Goal: Information Seeking & Learning: Learn about a topic

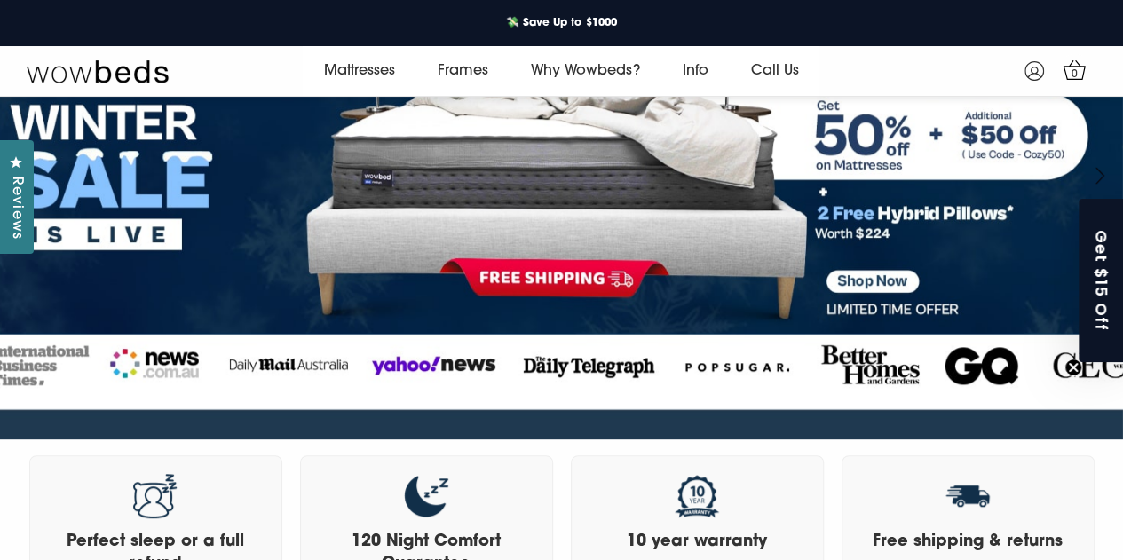
scroll to position [266, 0]
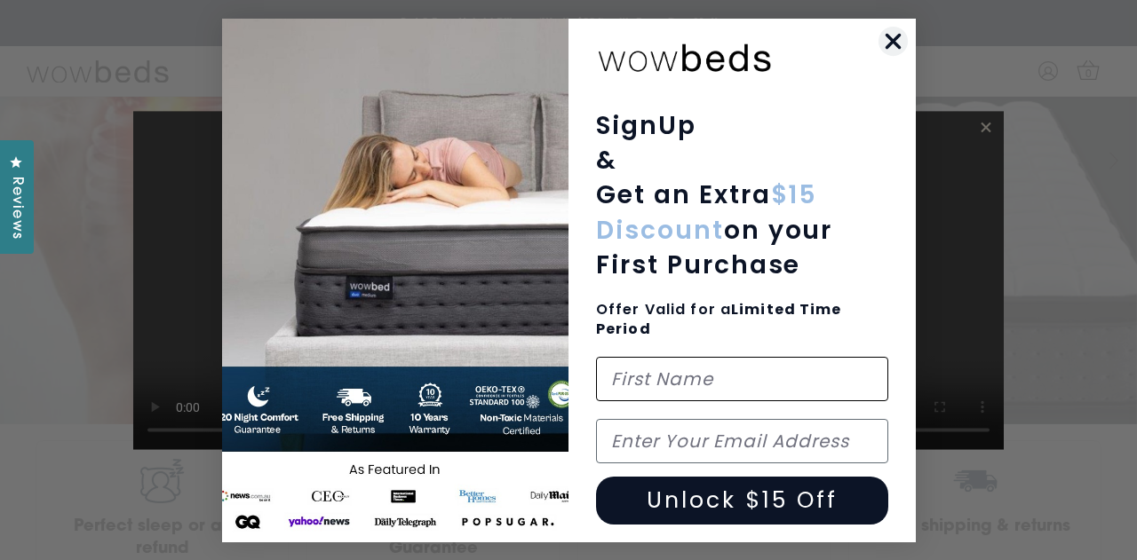
click at [654, 366] on input "First Name" at bounding box center [742, 379] width 292 height 44
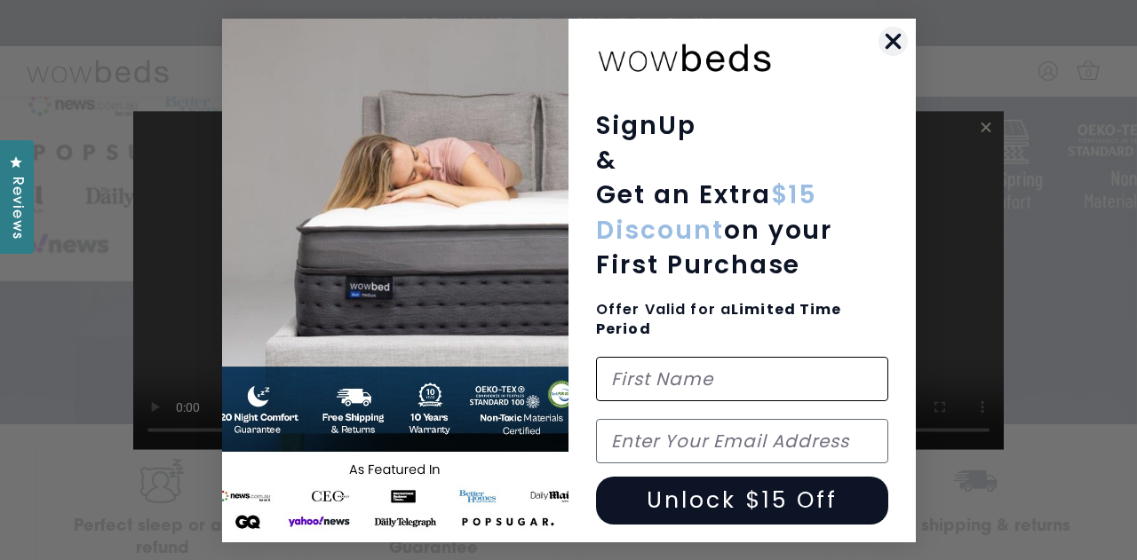
type input "kok"
type input "[PERSON_NAME][EMAIL_ADDRESS][PERSON_NAME][DOMAIN_NAME]"
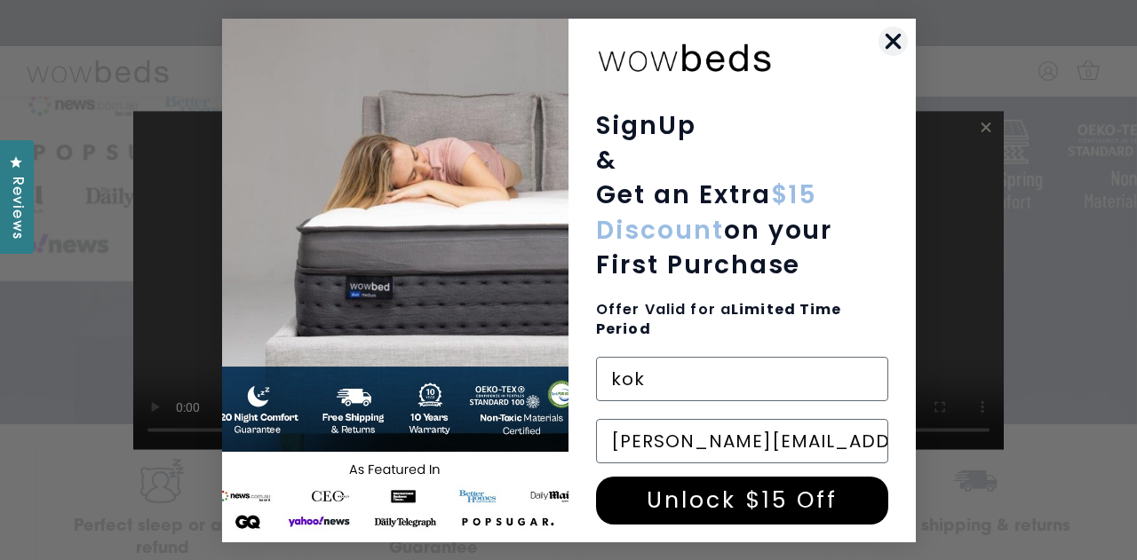
click at [744, 494] on button "Unlock $15 Off" at bounding box center [742, 501] width 292 height 48
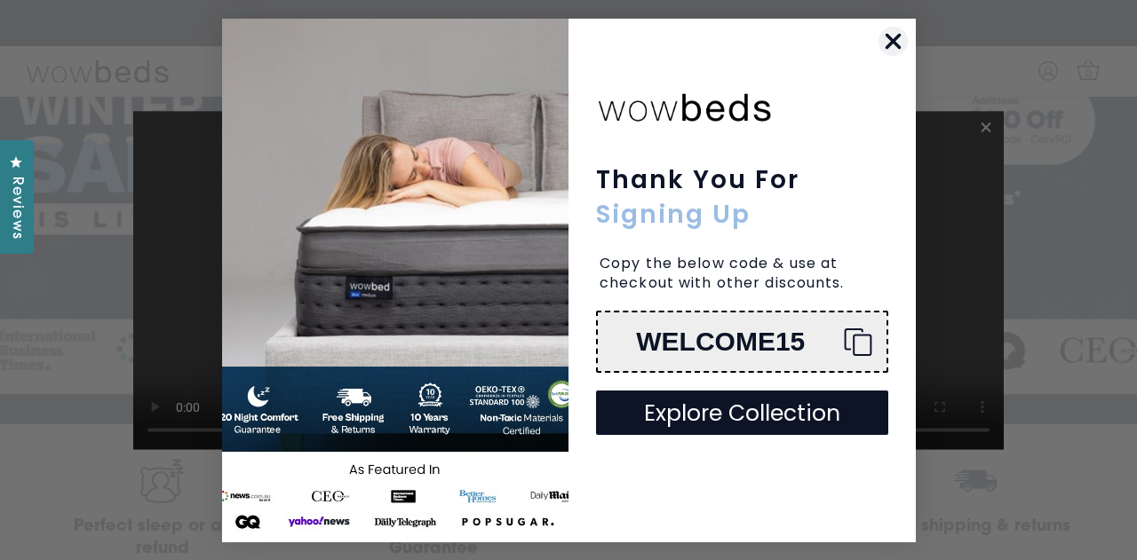
click at [896, 42] on circle "Close dialog" at bounding box center [891, 40] width 29 height 29
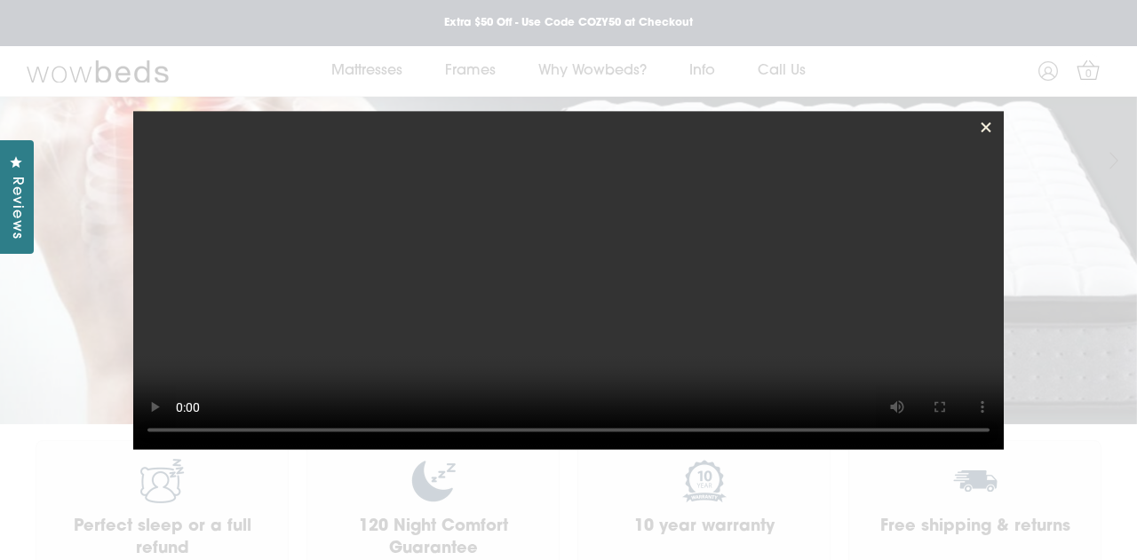
click at [986, 126] on icon at bounding box center [986, 127] width 18 height 18
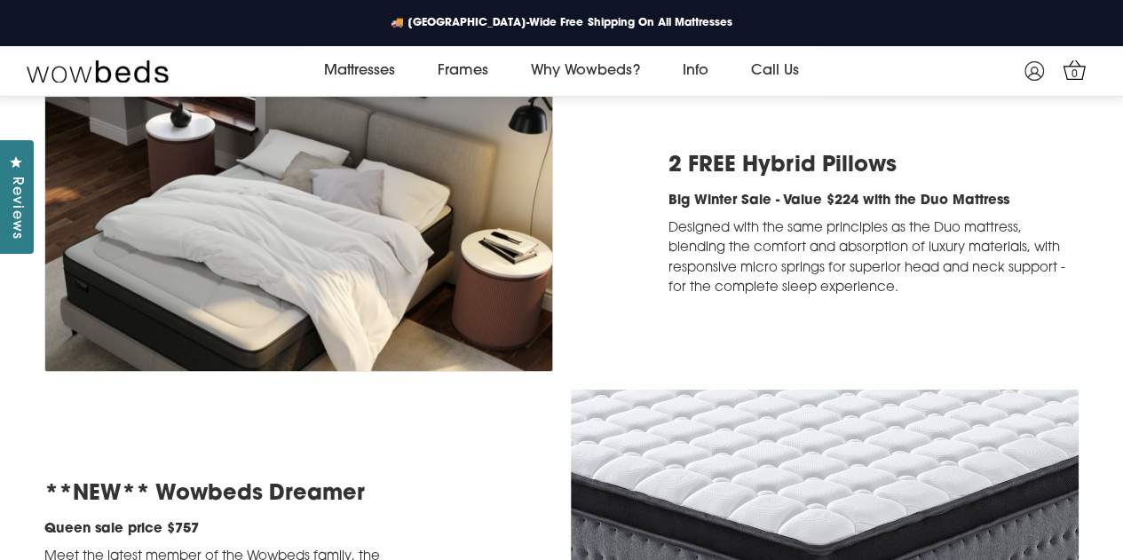
scroll to position [3019, 0]
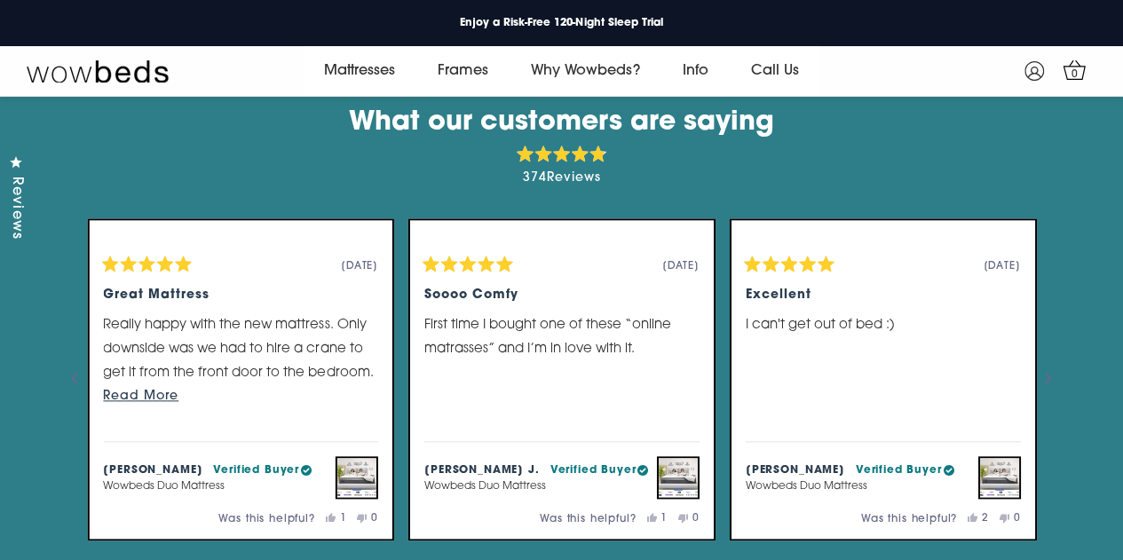
scroll to position [4706, 0]
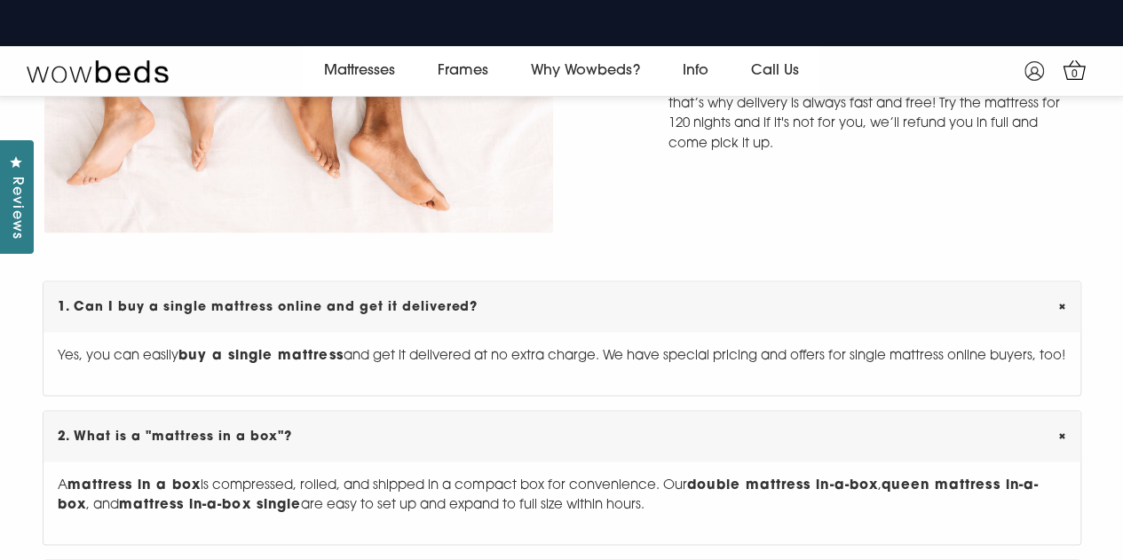
scroll to position [4972, 0]
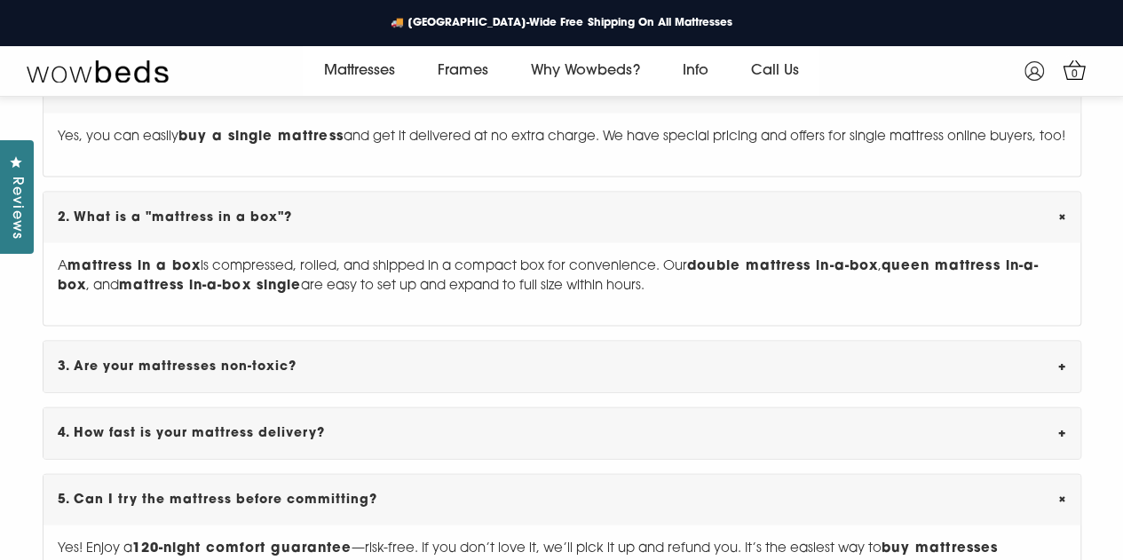
scroll to position [5061, 0]
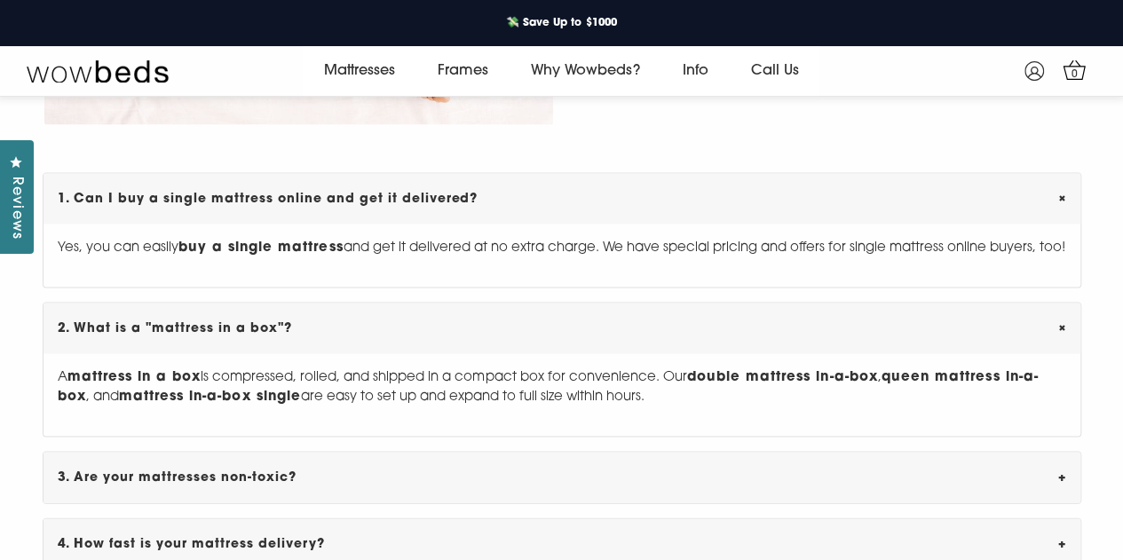
scroll to position [4884, 0]
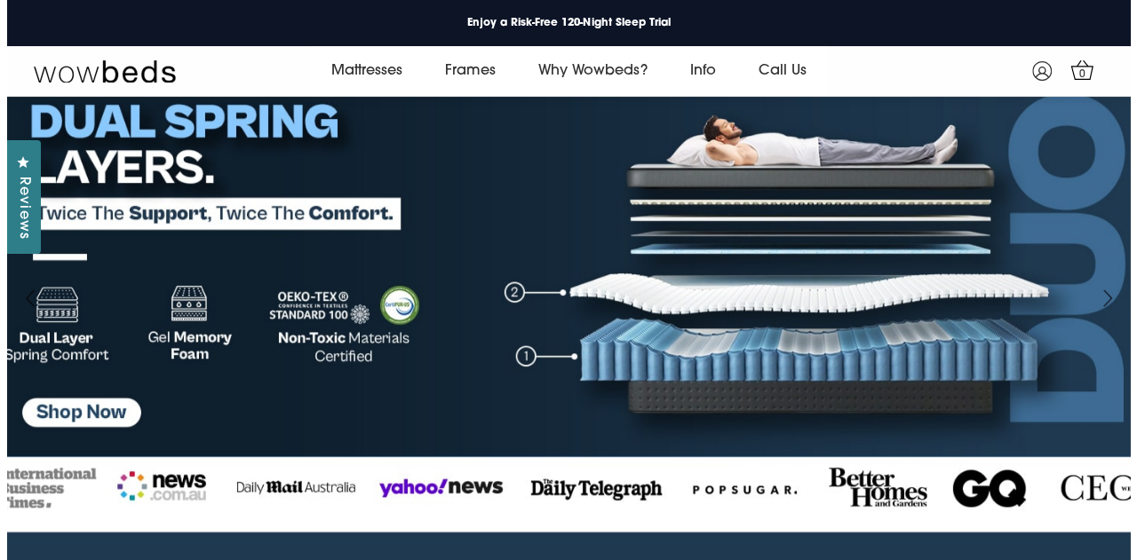
scroll to position [0, 0]
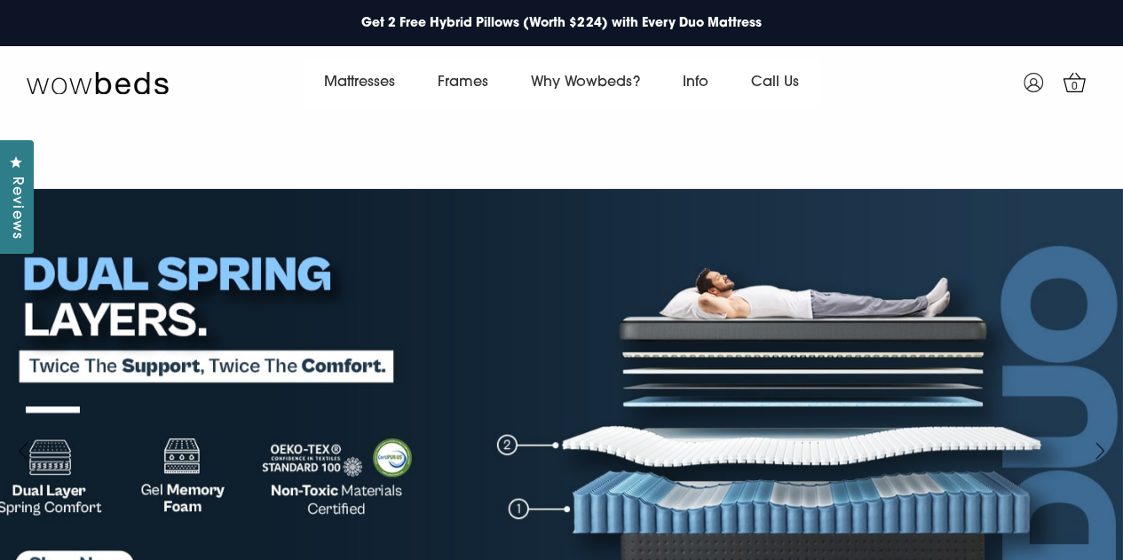
click at [0, 0] on span "button" at bounding box center [0, 0] width 0 height 0
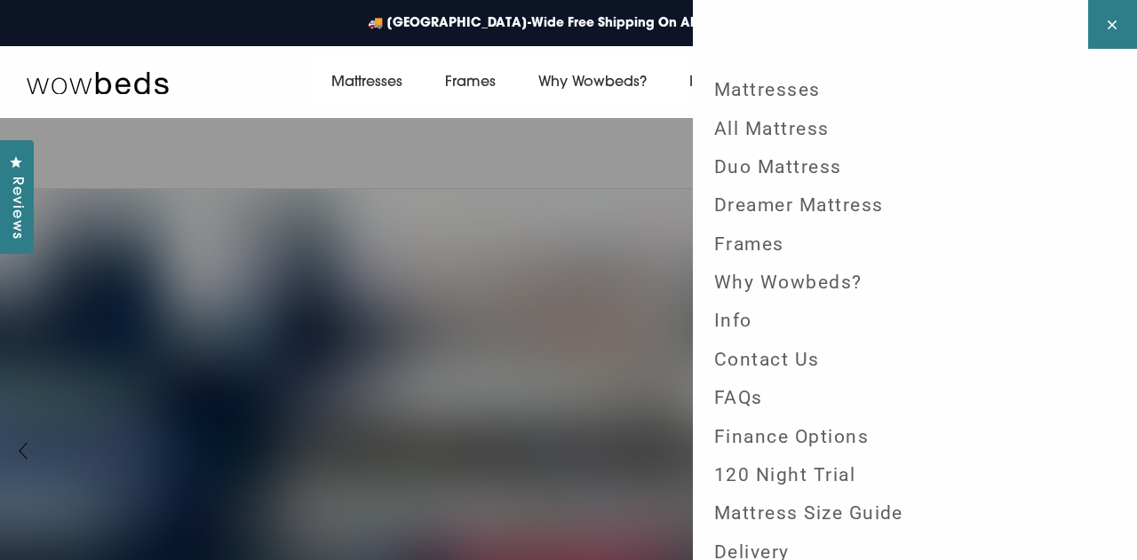
click at [799, 186] on link "Duo Mattress" at bounding box center [915, 167] width 430 height 38
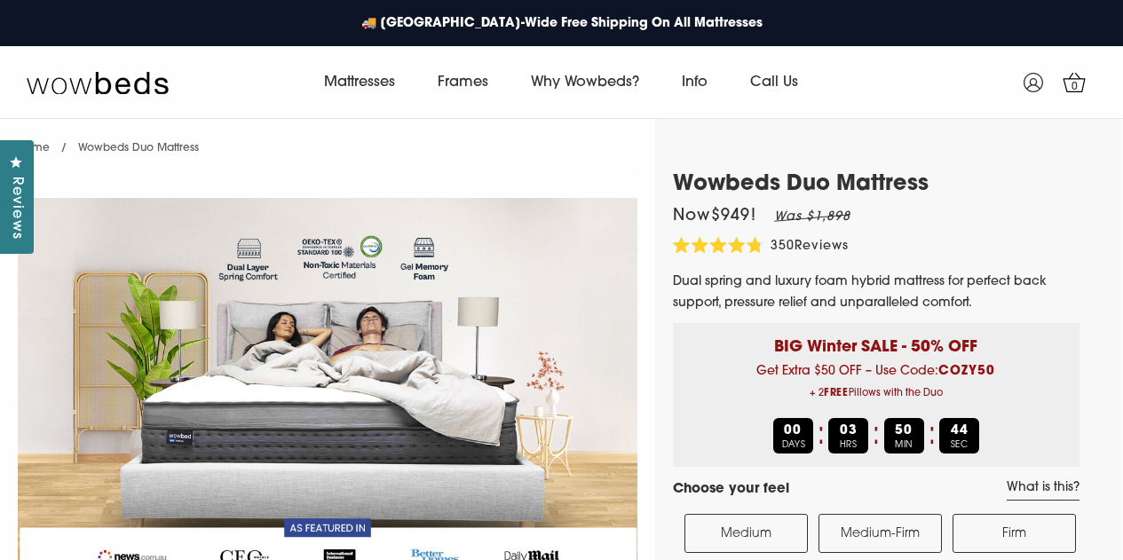
select select "Medium-Firm"
select select "Queen"
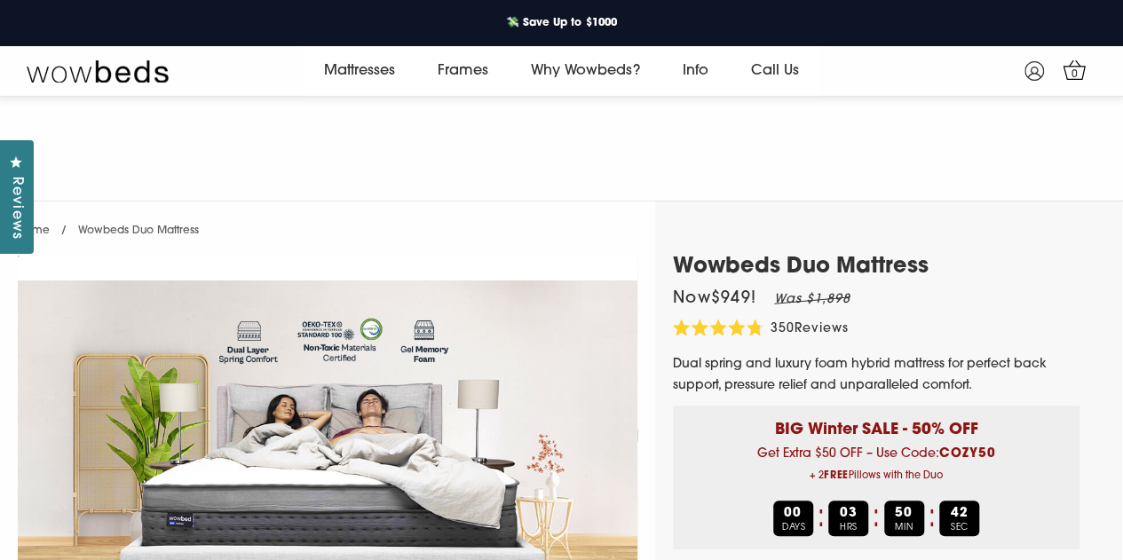
scroll to position [178, 0]
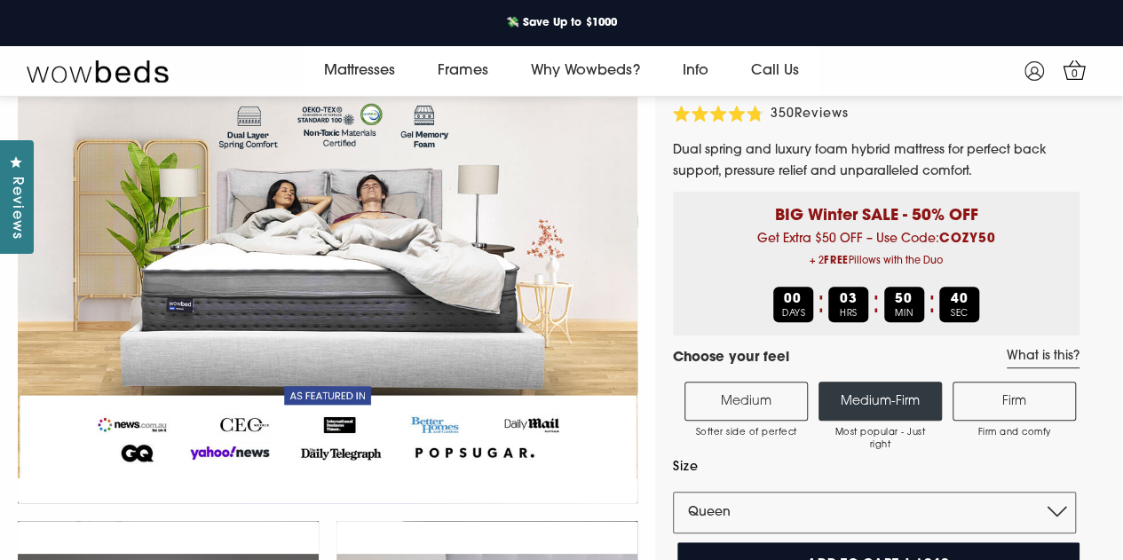
click at [1016, 416] on label "Firm Firm and comfy" at bounding box center [1014, 402] width 123 height 39
click at [0, 0] on input "Firm Firm and comfy" at bounding box center [0, 0] width 0 height 0
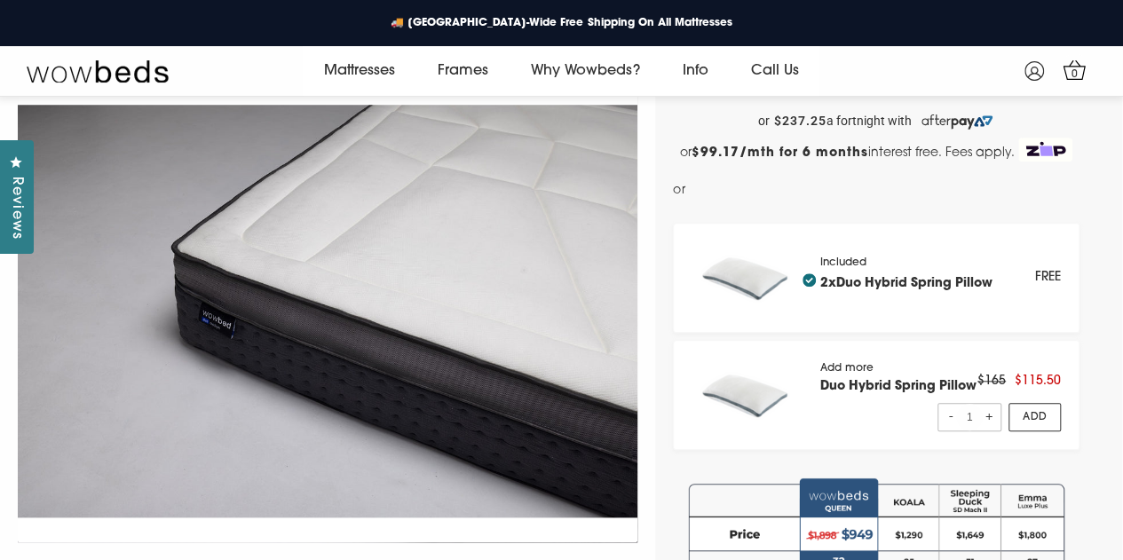
scroll to position [281, 0]
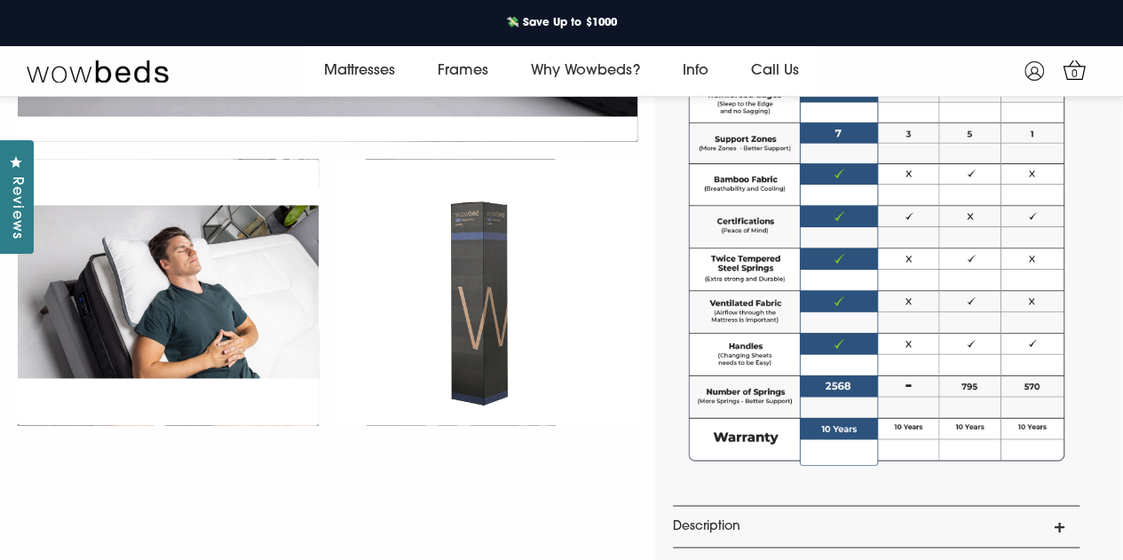
scroll to position [1243, 0]
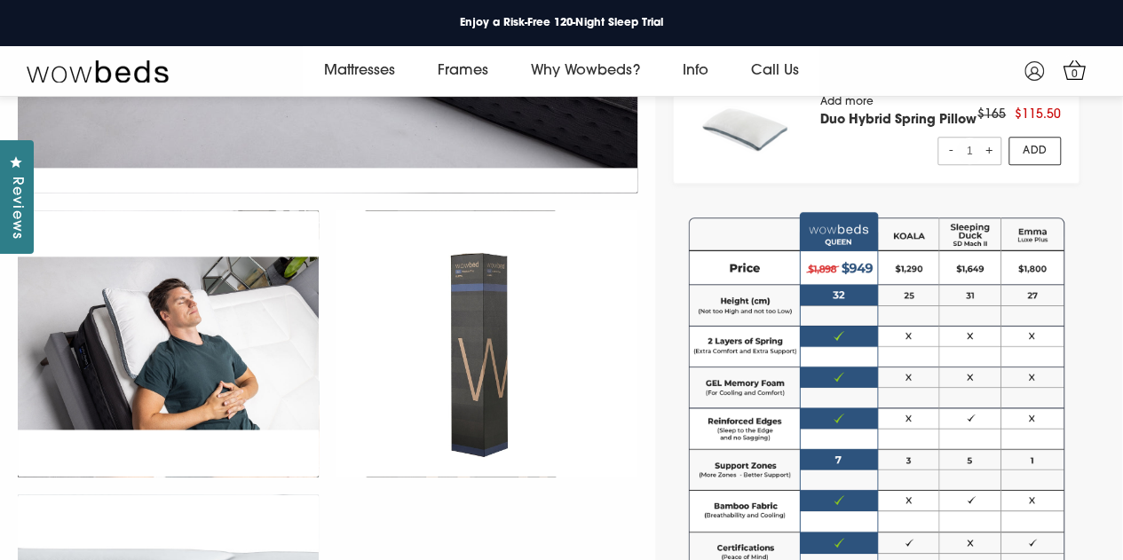
scroll to position [281, 0]
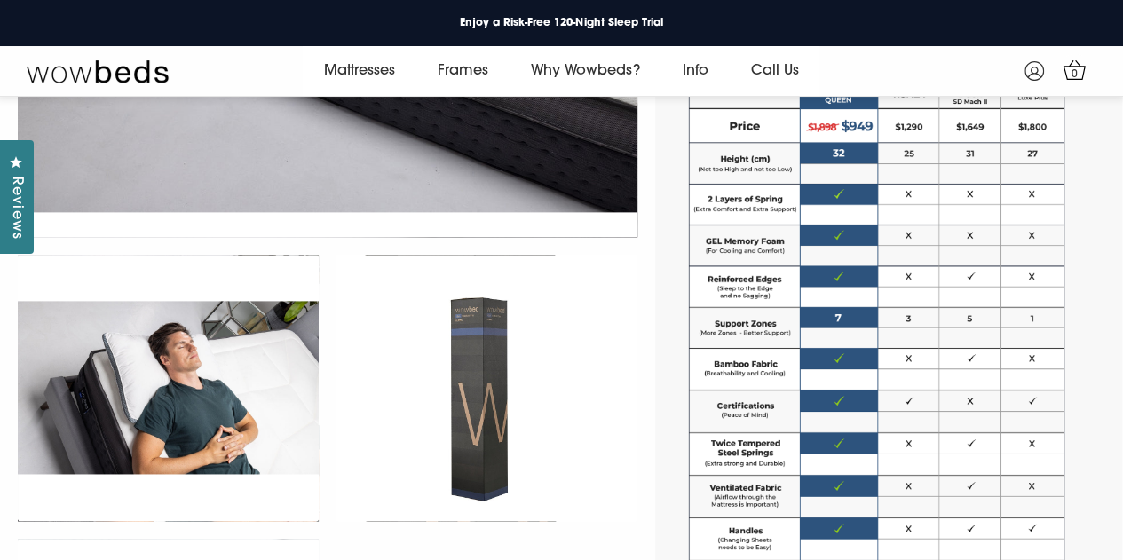
scroll to position [89, 0]
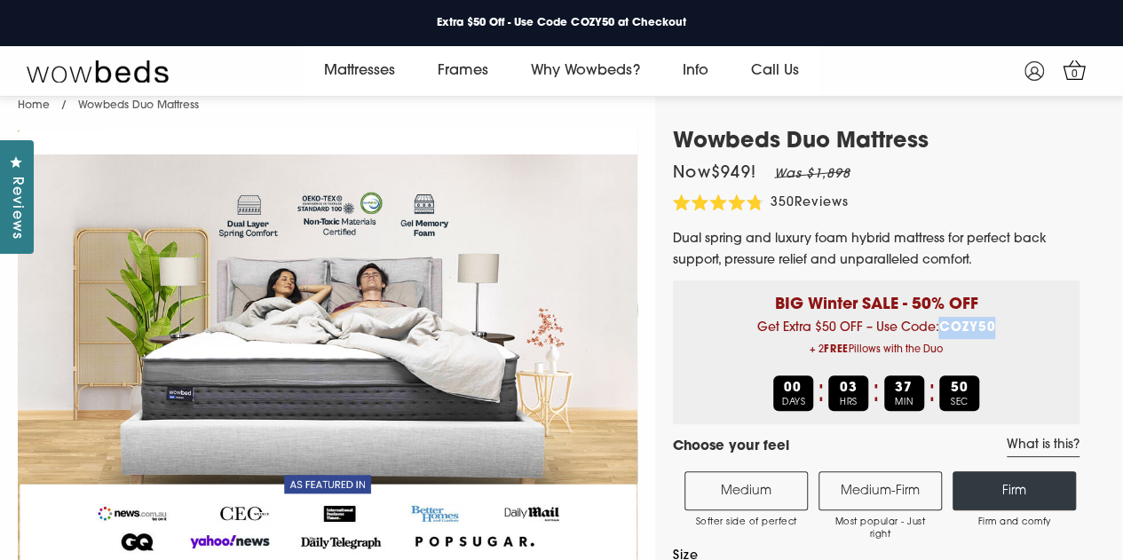
drag, startPoint x: 943, startPoint y: 345, endPoint x: 1003, endPoint y: 339, distance: 60.7
click at [1003, 339] on div "BIG Winter SALE - 50% OFF Get Extra $50 OFF – Use Code: COZY50 + 2 FREE Pillows…" at bounding box center [876, 353] width 407 height 144
copy b "COZY50"
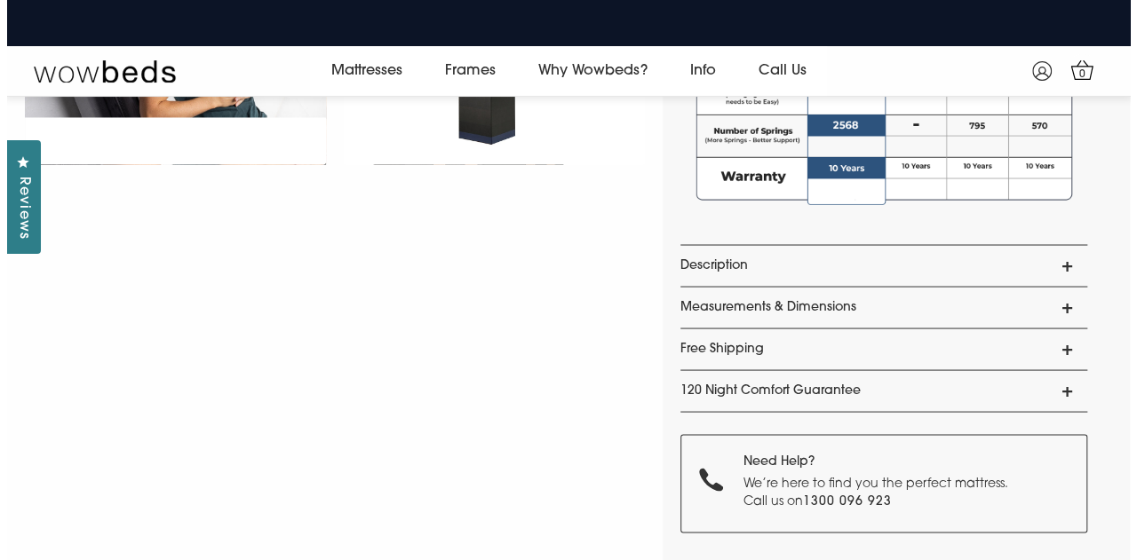
scroll to position [1209, 0]
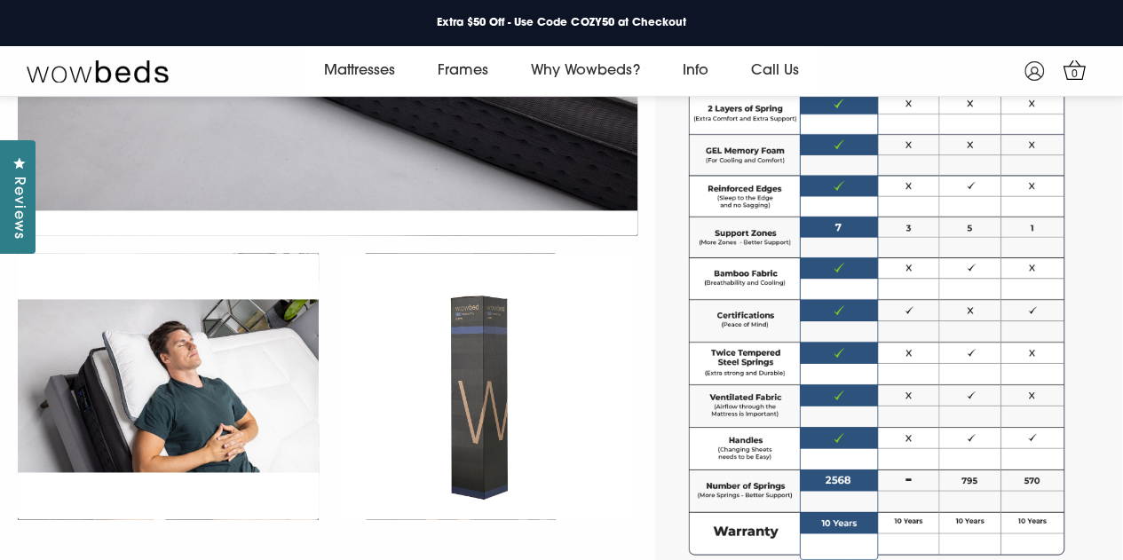
click at [23, 216] on span "Reviews" at bounding box center [17, 208] width 23 height 63
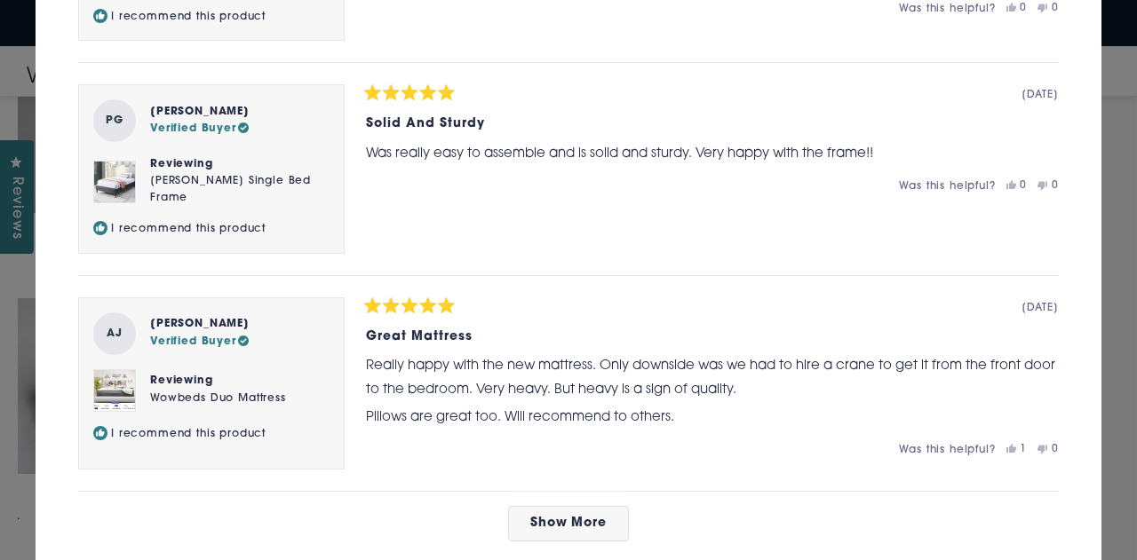
scroll to position [971, 0]
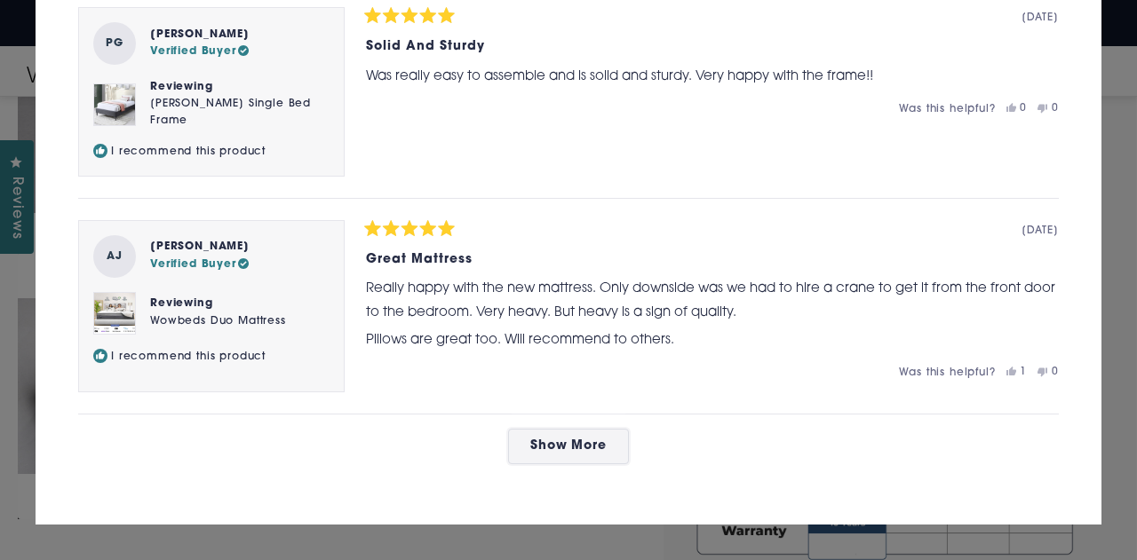
click at [551, 446] on span "Show More" at bounding box center [568, 446] width 77 height 13
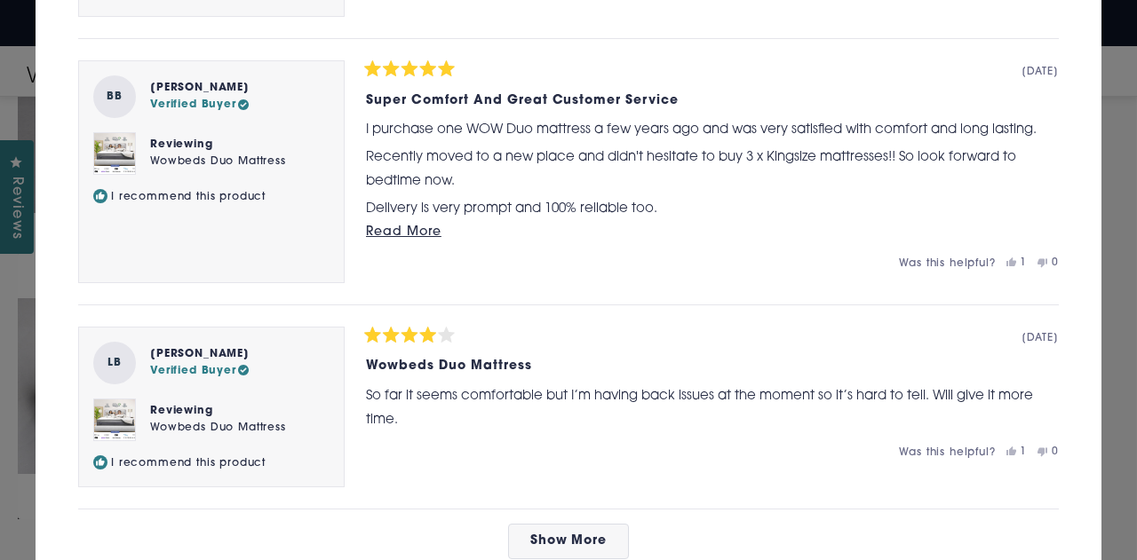
scroll to position [2051, 0]
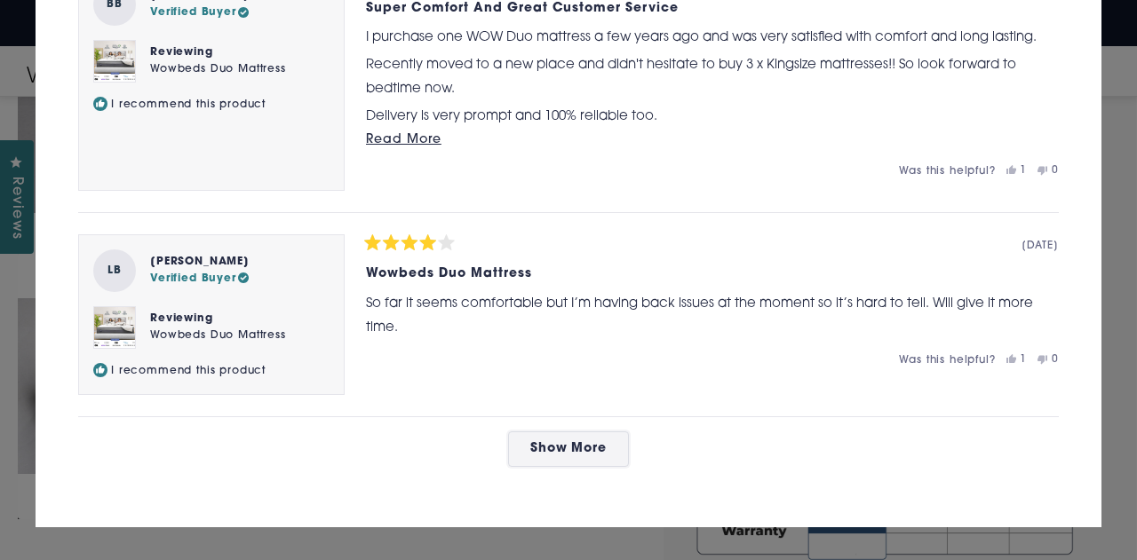
click at [613, 436] on button "Show More" at bounding box center [569, 450] width 122 height 36
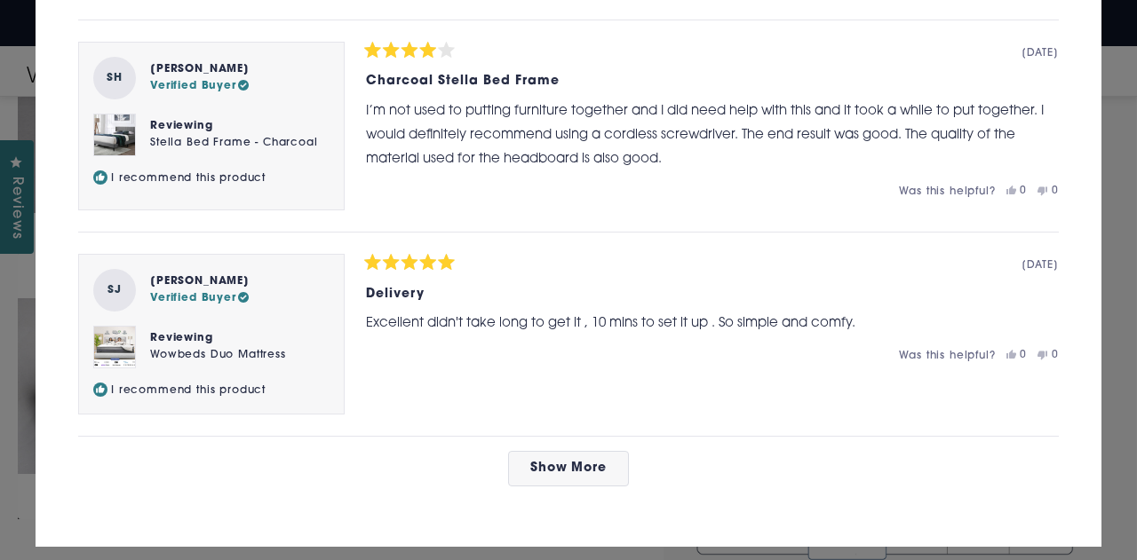
scroll to position [3117, 0]
click at [600, 457] on button "Show More" at bounding box center [569, 468] width 122 height 36
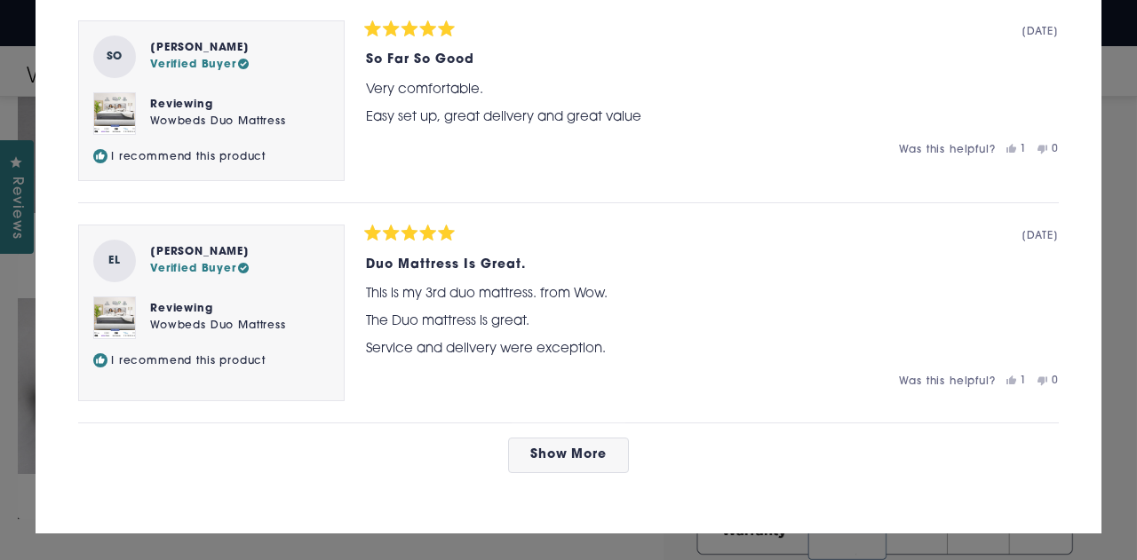
scroll to position [4175, 0]
click at [589, 448] on span "Show More" at bounding box center [568, 454] width 77 height 13
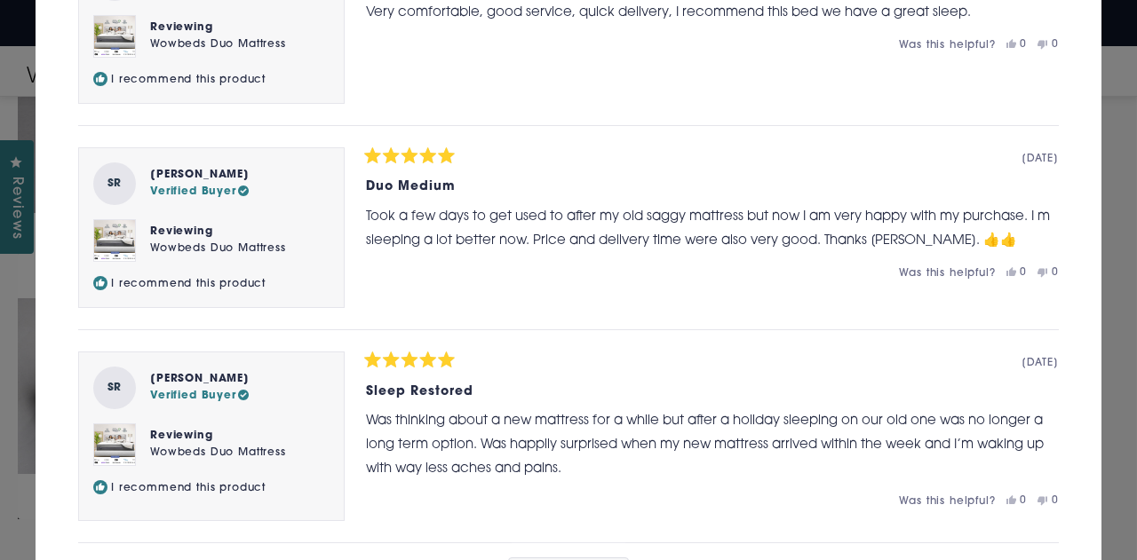
scroll to position [5203, 0]
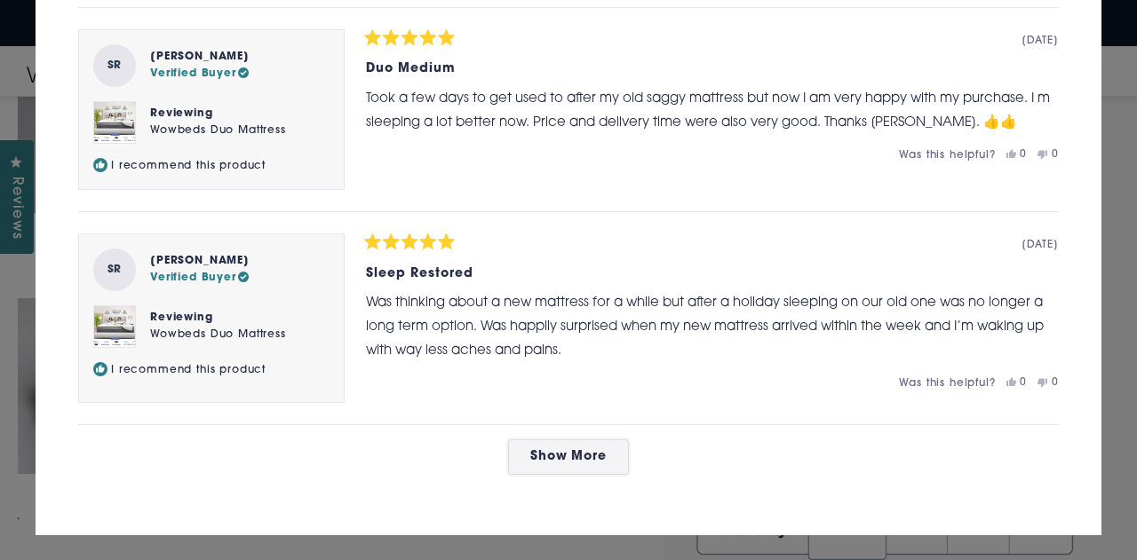
click at [580, 450] on span "Show More" at bounding box center [568, 456] width 77 height 13
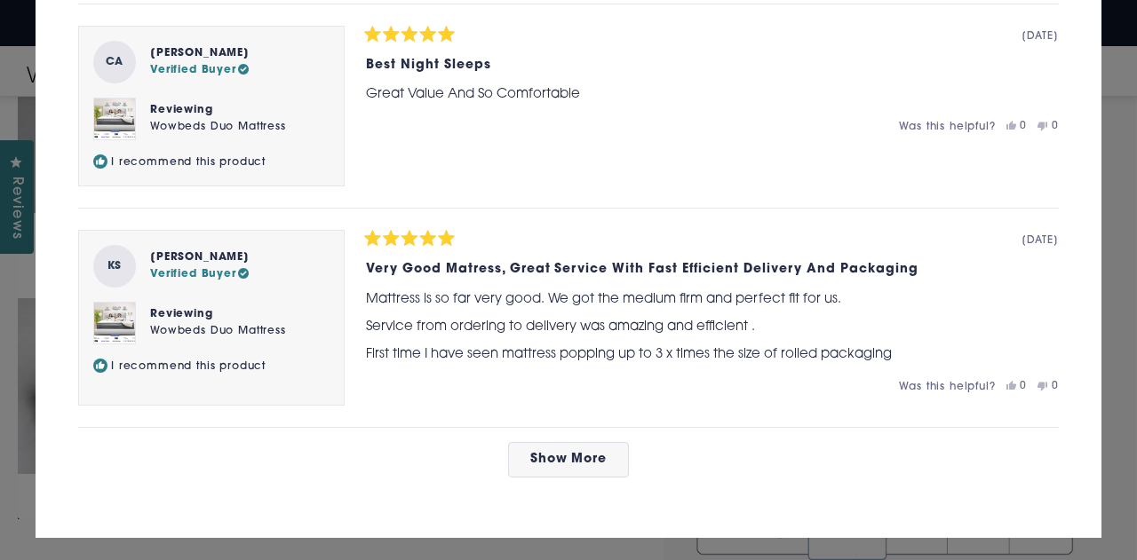
scroll to position [6352, 0]
click at [584, 442] on button "Show More" at bounding box center [569, 460] width 122 height 36
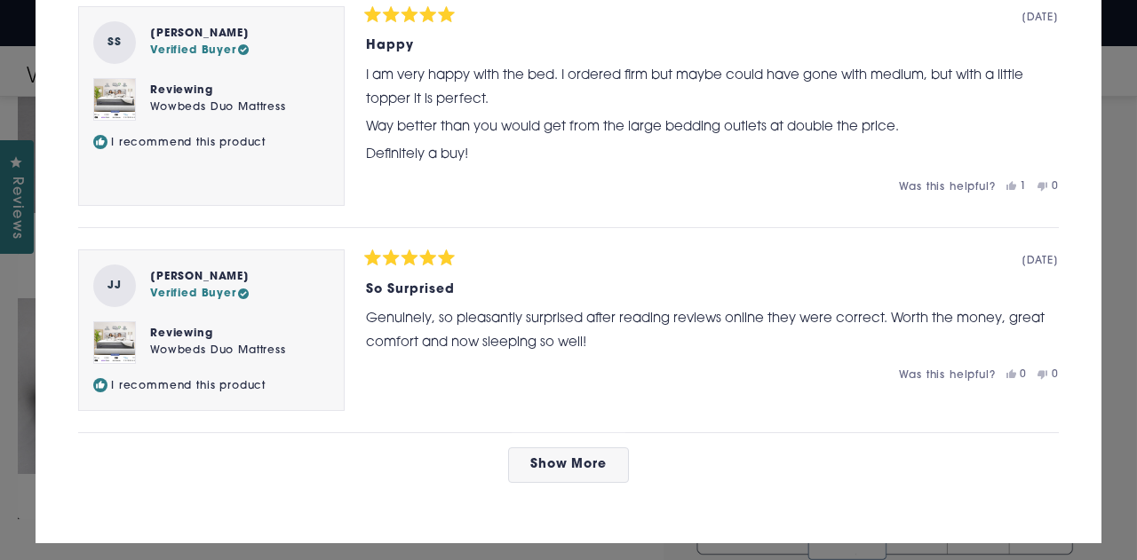
scroll to position [7481, 0]
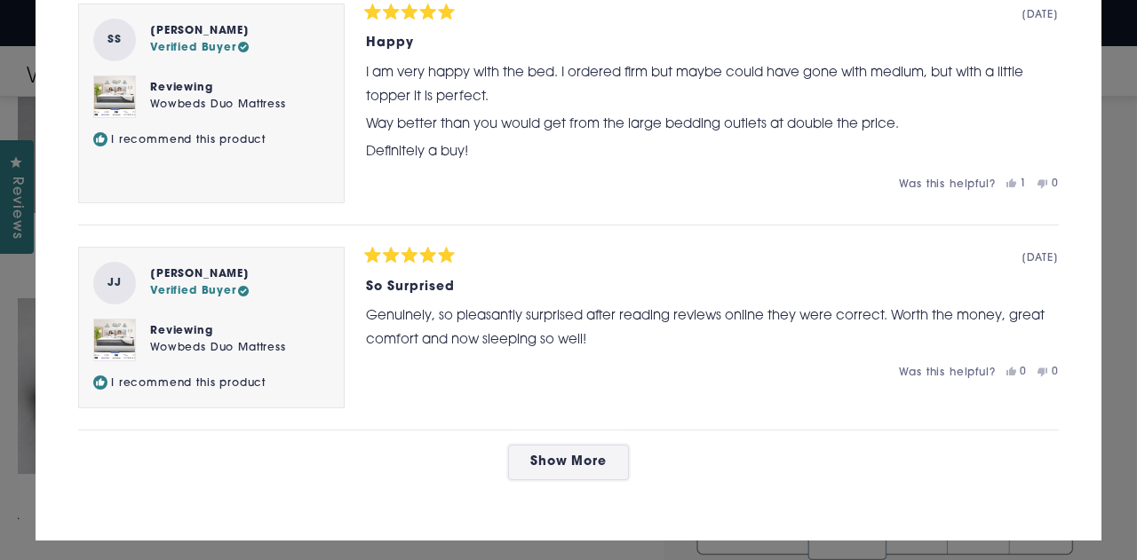
click at [527, 445] on button "Show More" at bounding box center [569, 463] width 122 height 36
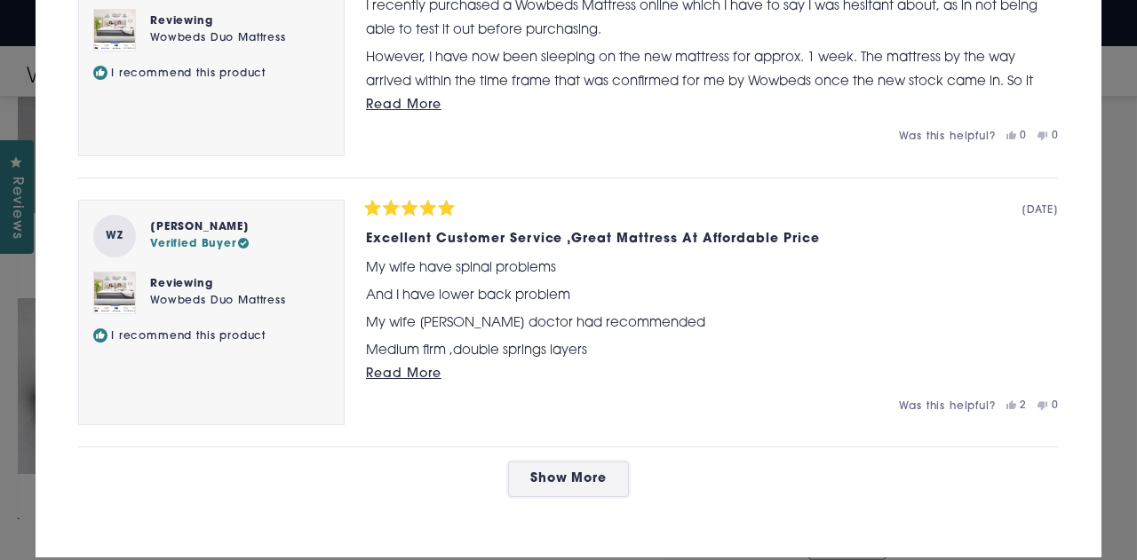
scroll to position [8632, 0]
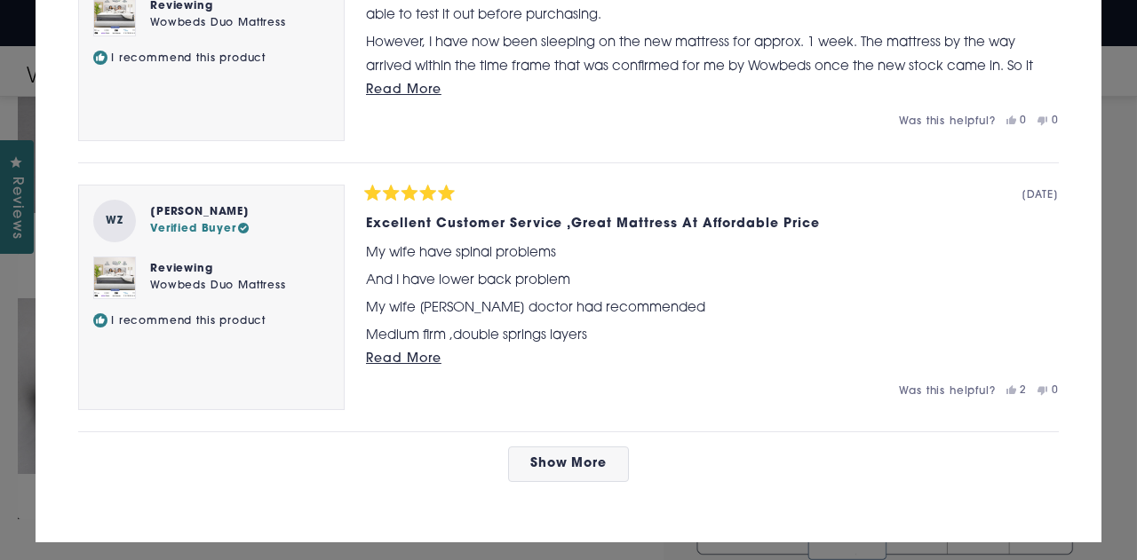
click at [398, 353] on span "Read More" at bounding box center [403, 359] width 75 height 13
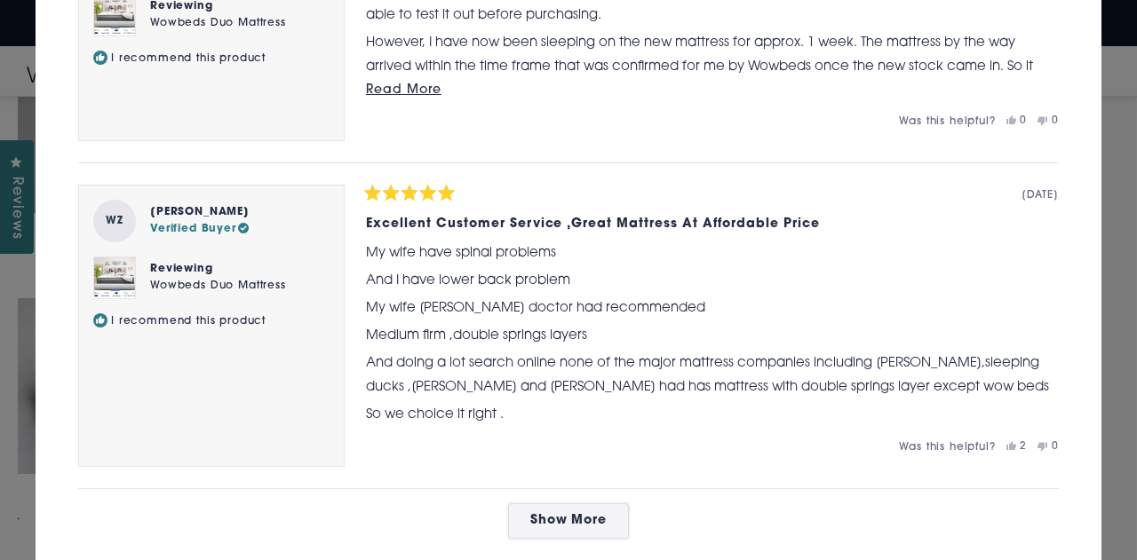
click at [565, 514] on span "Show More" at bounding box center [568, 520] width 77 height 13
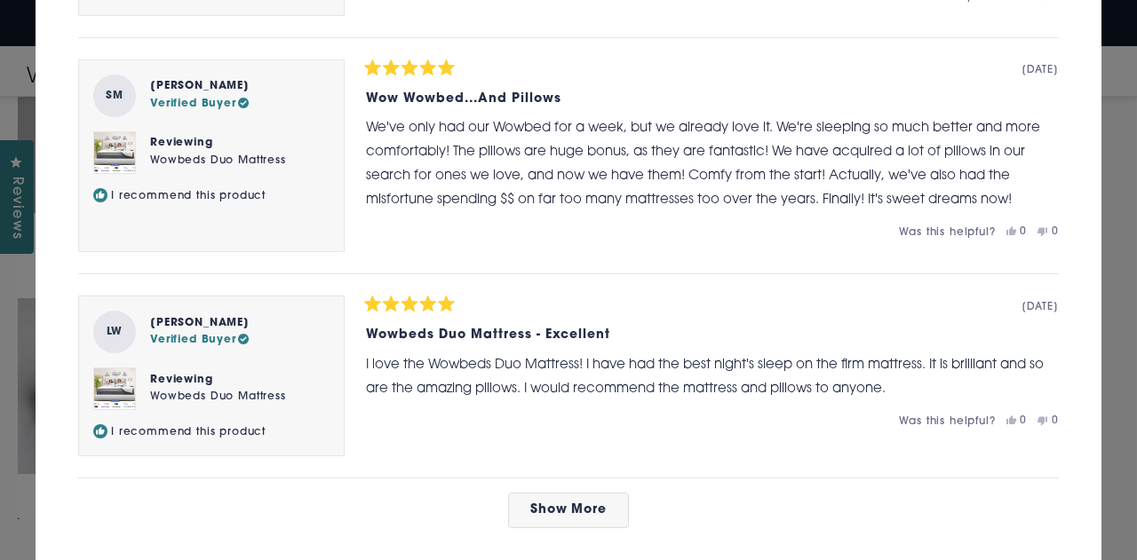
scroll to position [9751, 0]
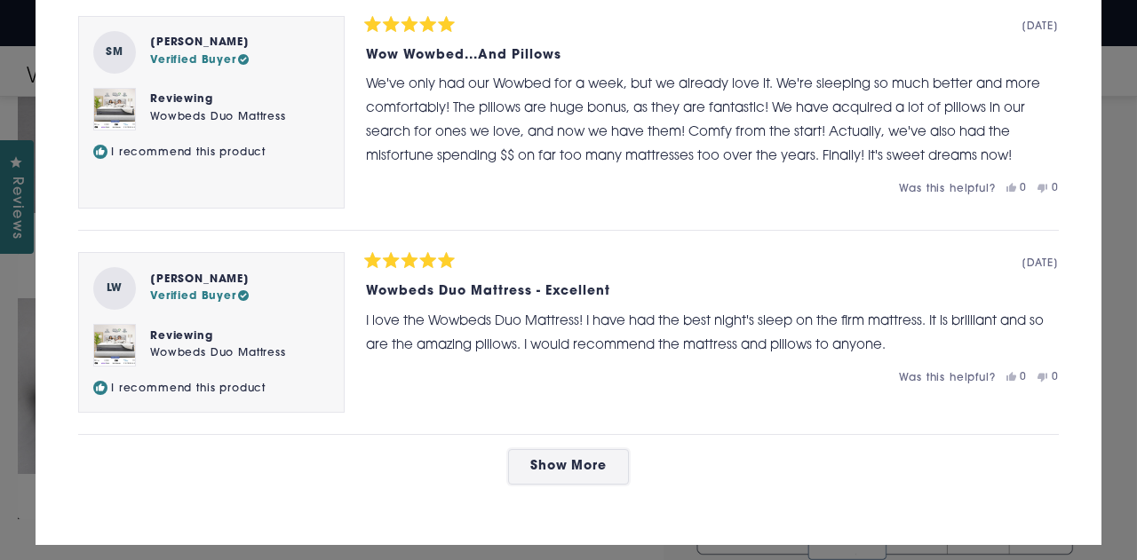
click at [582, 449] on button "Show More" at bounding box center [569, 467] width 122 height 36
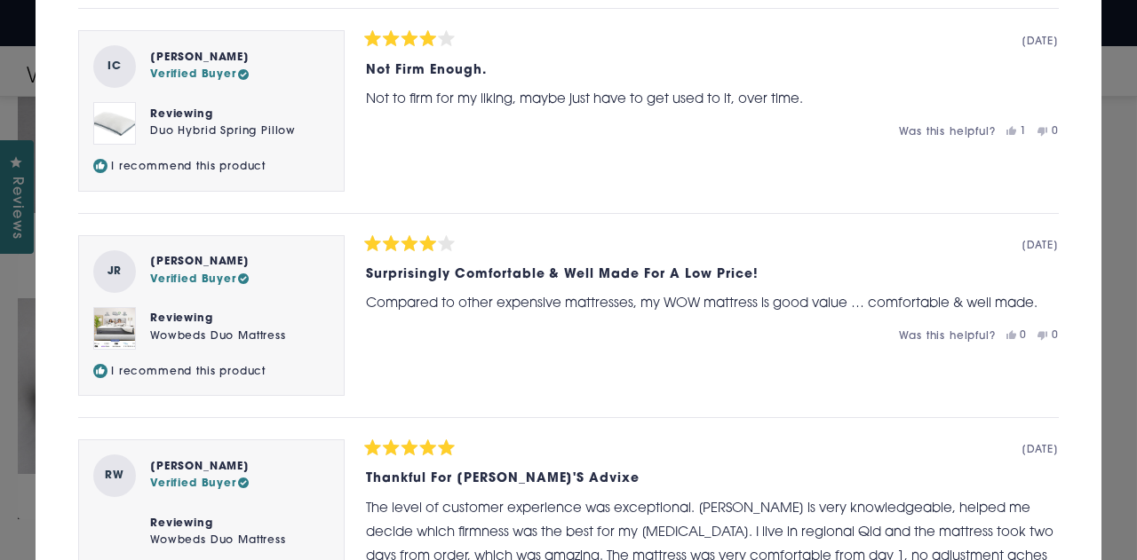
scroll to position [10728, 0]
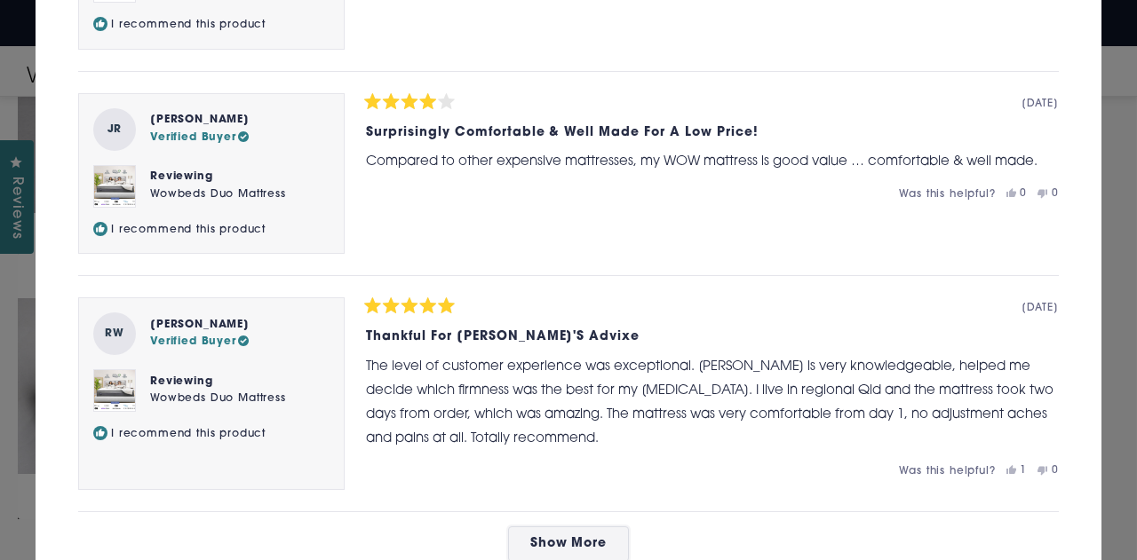
click at [564, 537] on span "Show More" at bounding box center [568, 543] width 77 height 13
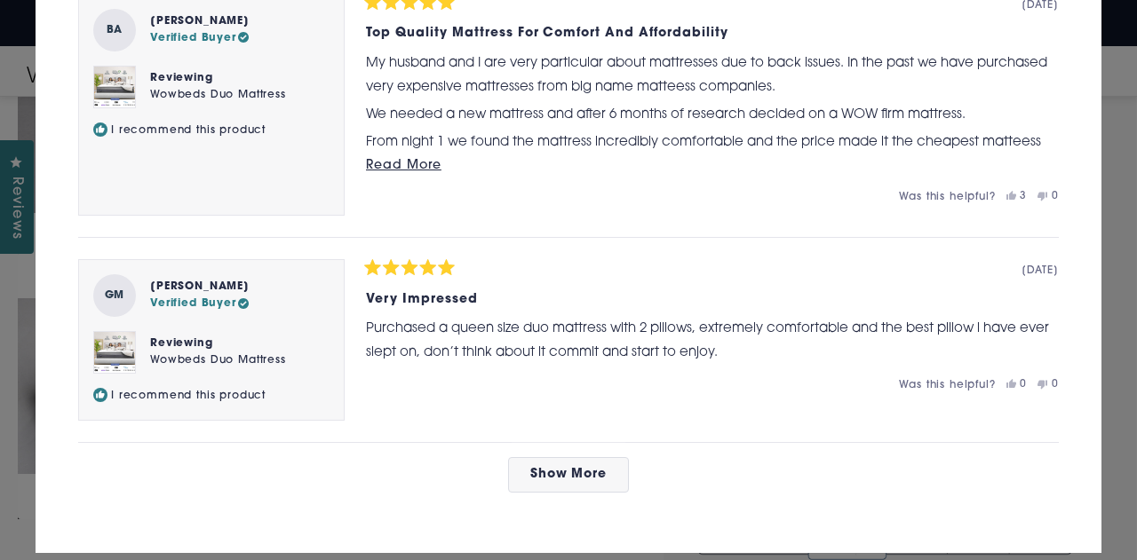
scroll to position [11937, 0]
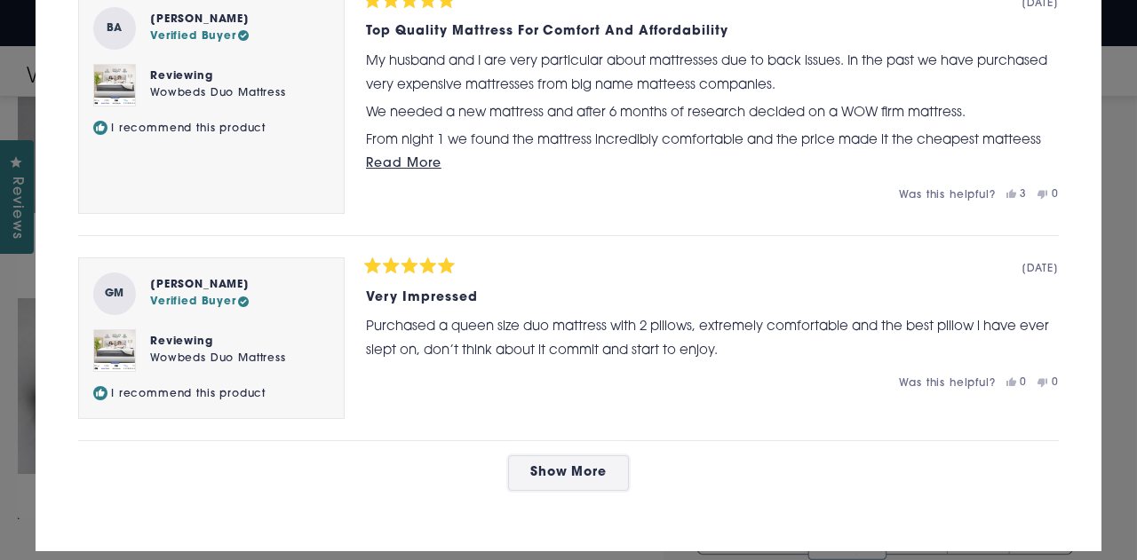
click at [591, 456] on button "Show More" at bounding box center [569, 474] width 122 height 36
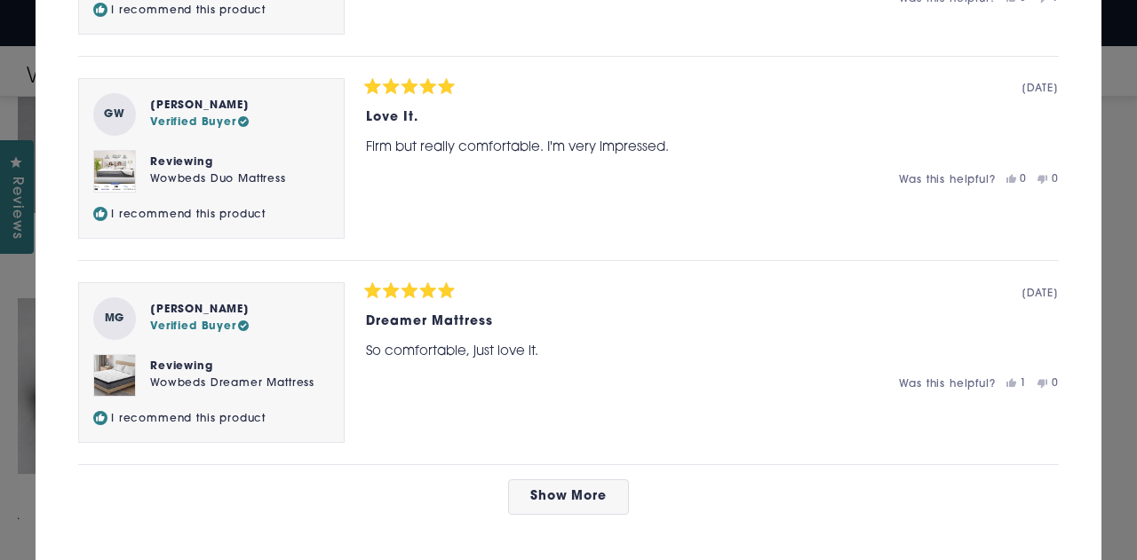
scroll to position [13080, 0]
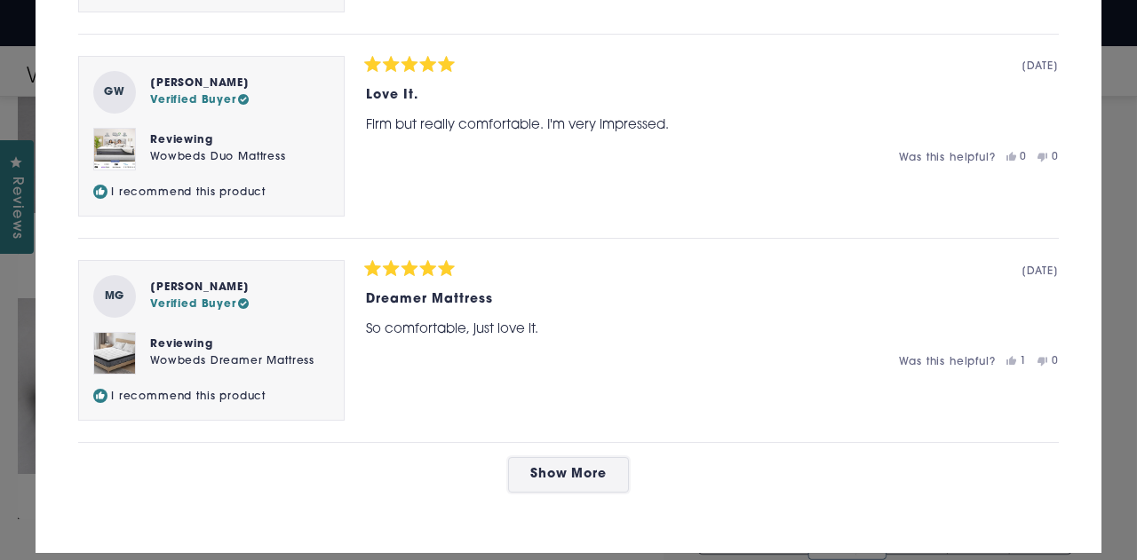
click at [610, 457] on button "Show More" at bounding box center [569, 475] width 122 height 36
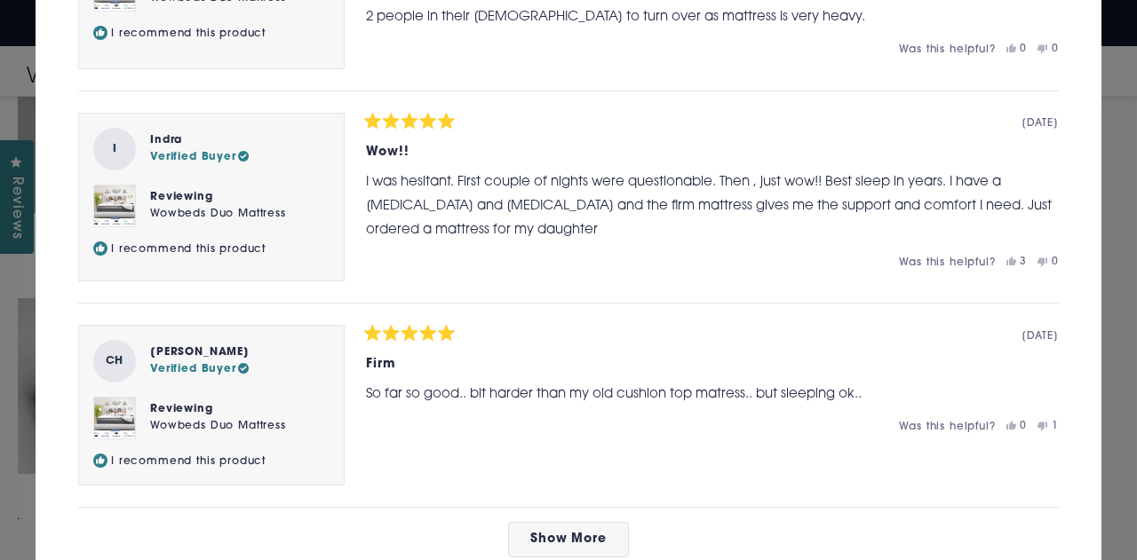
scroll to position [14119, 0]
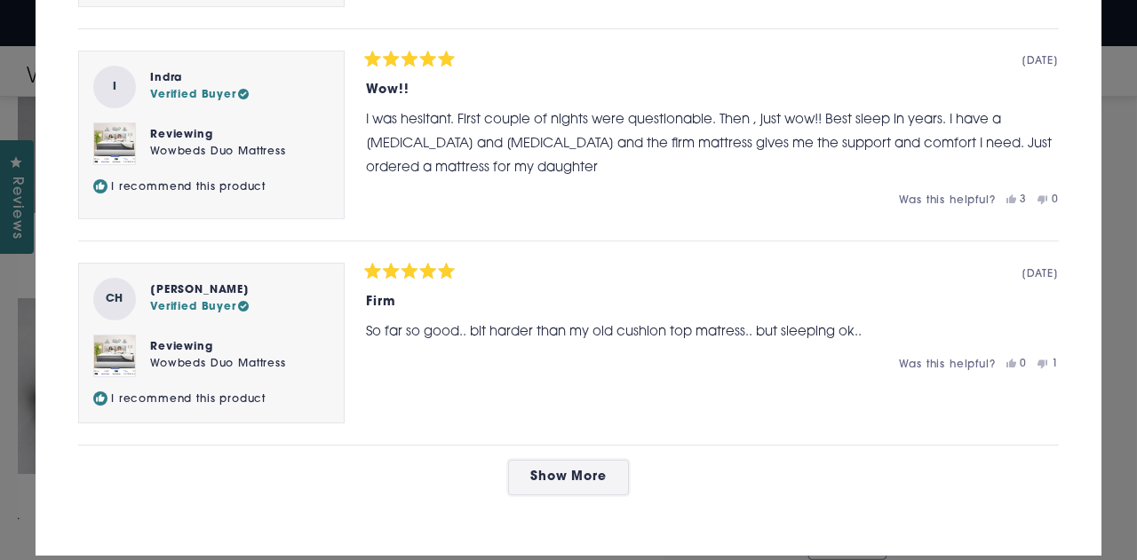
click at [569, 460] on button "Show More" at bounding box center [569, 478] width 122 height 36
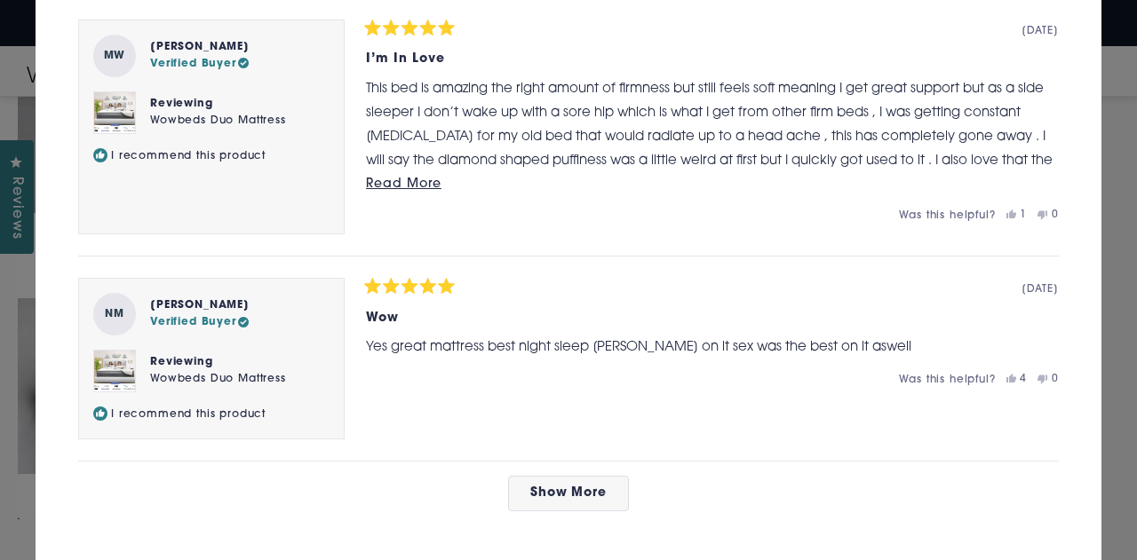
scroll to position [15225, 0]
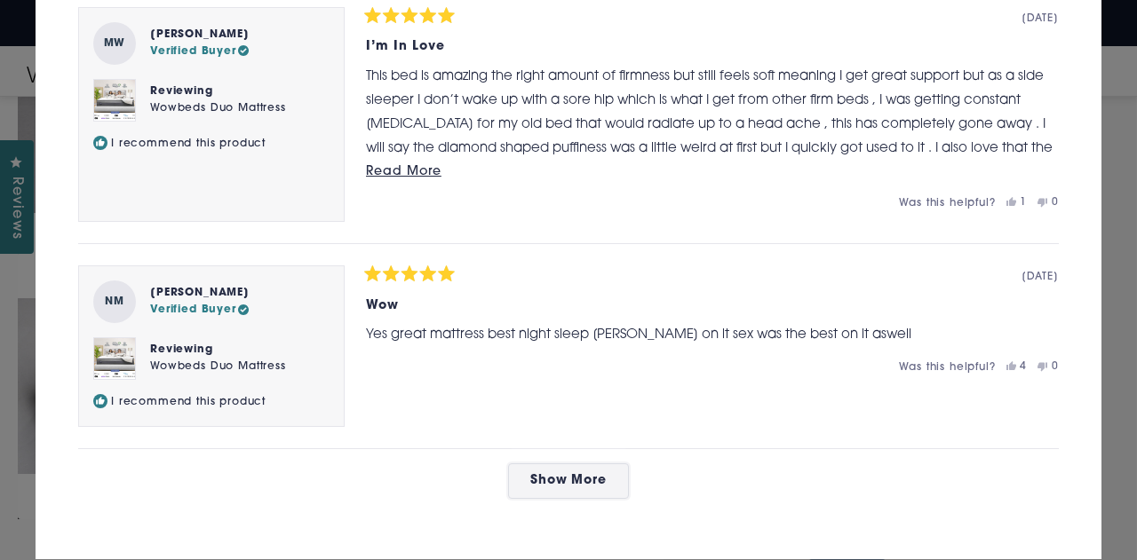
click at [581, 474] on span "Show More" at bounding box center [568, 480] width 77 height 13
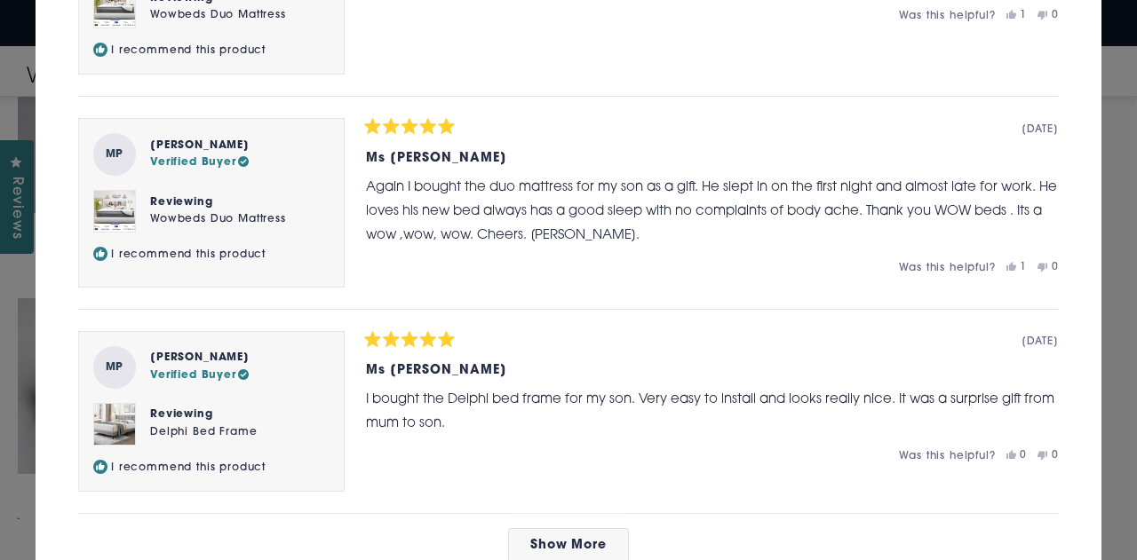
scroll to position [16264, 0]
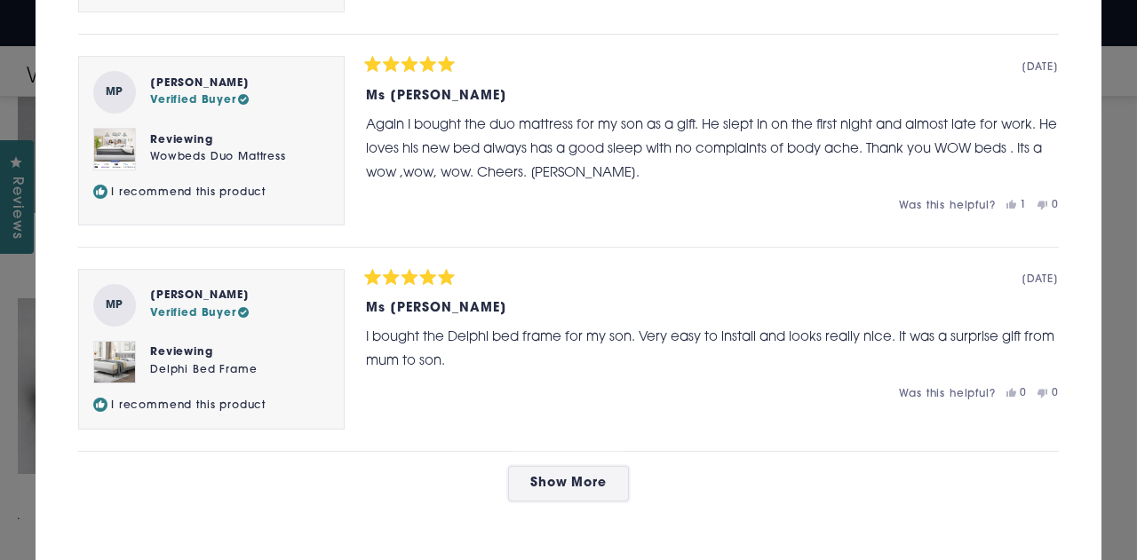
click at [586, 477] on span "Show More" at bounding box center [568, 483] width 77 height 13
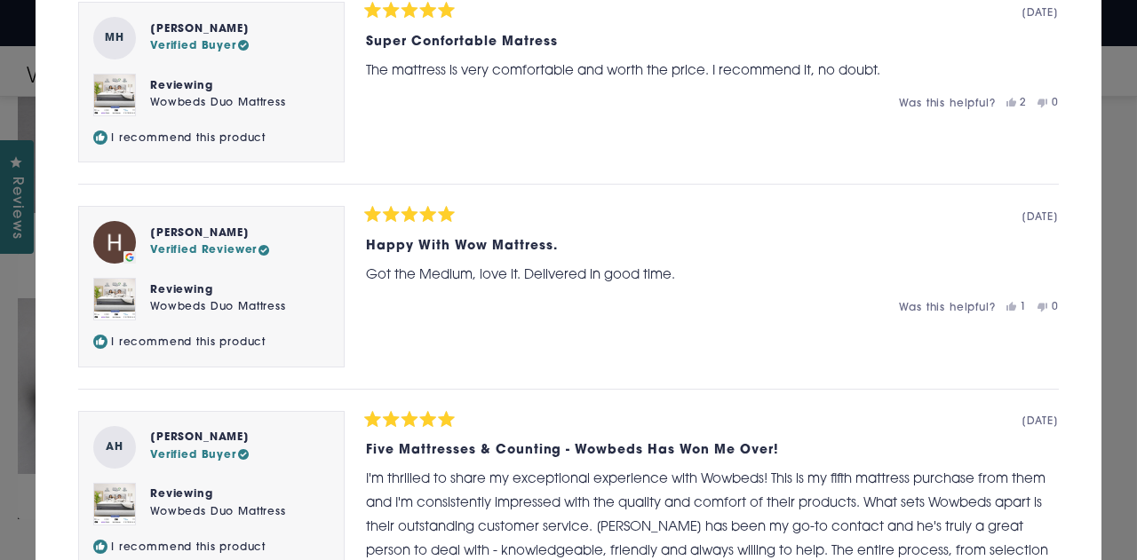
scroll to position [17329, 0]
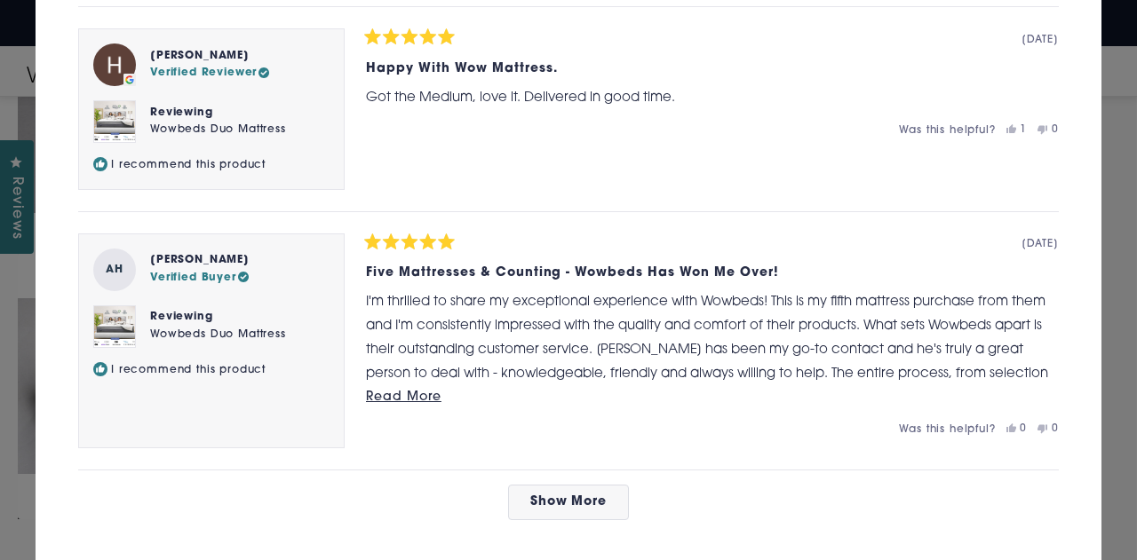
click at [416, 391] on span "Read More" at bounding box center [403, 397] width 75 height 13
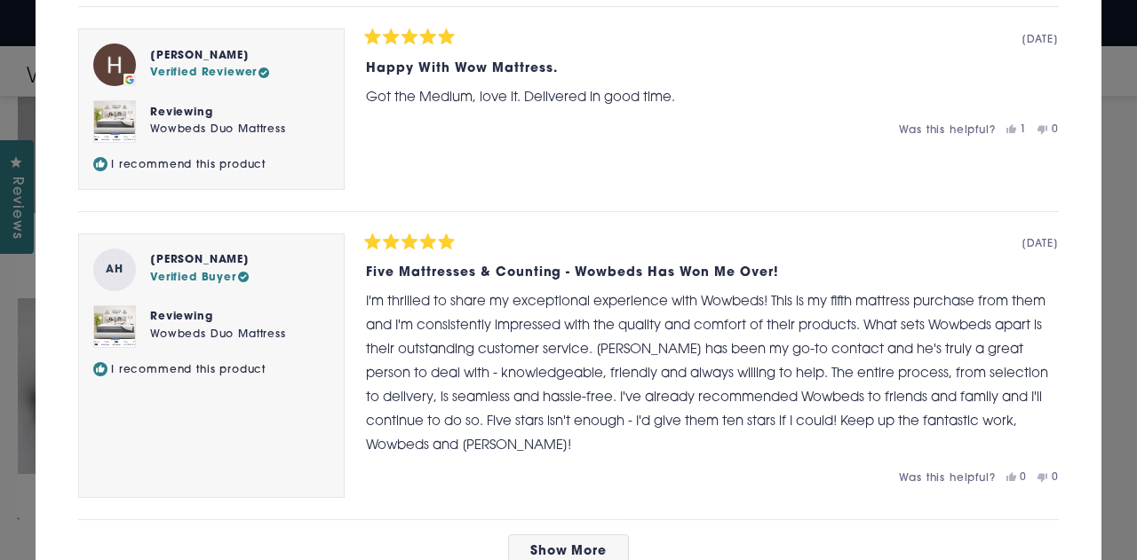
scroll to position [17372, 0]
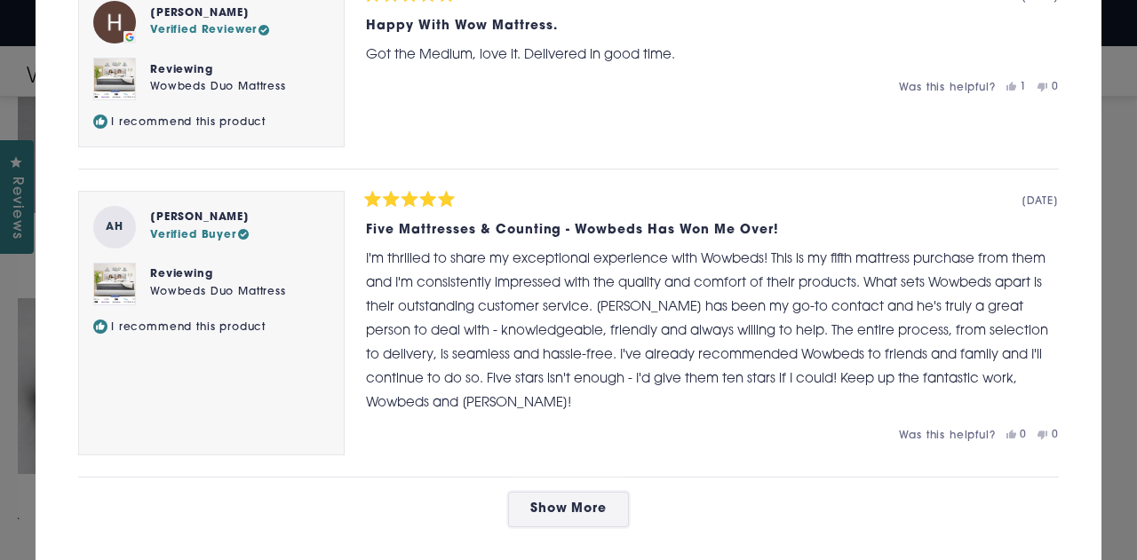
click at [600, 492] on button "Show More" at bounding box center [569, 510] width 122 height 36
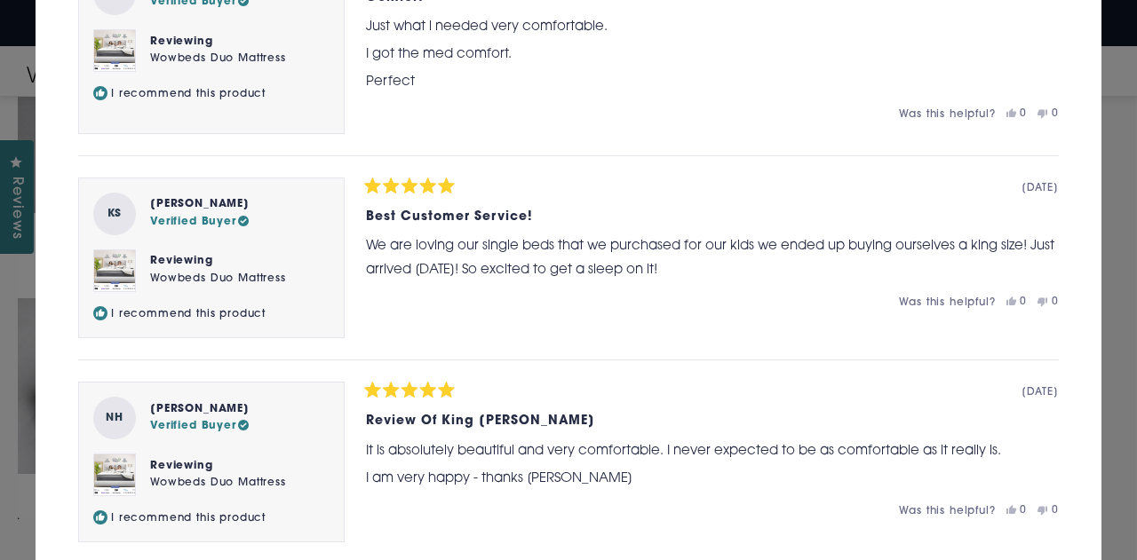
scroll to position [18437, 0]
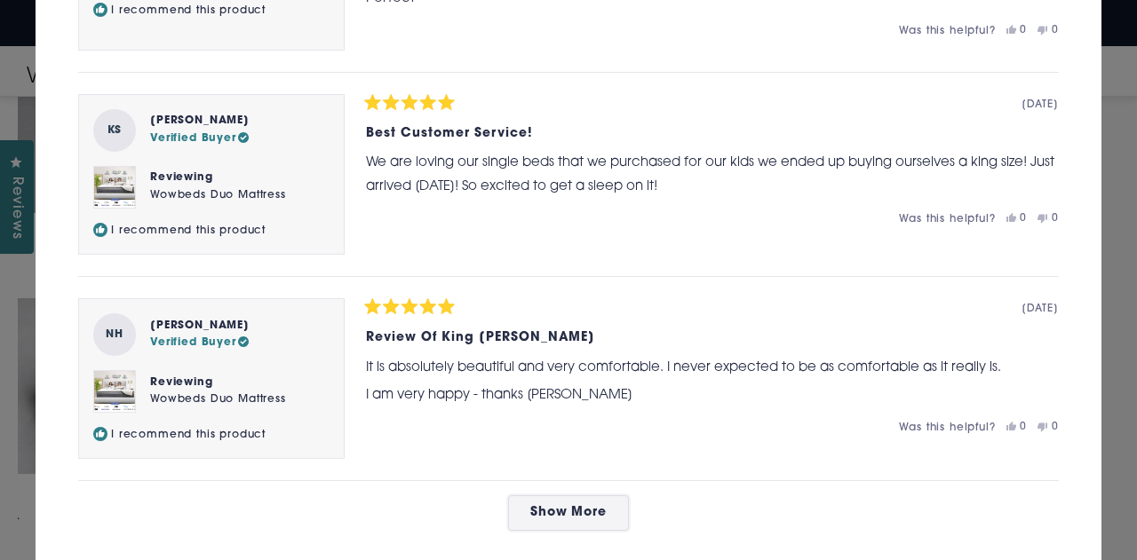
click at [577, 506] on span "Show More" at bounding box center [568, 512] width 77 height 13
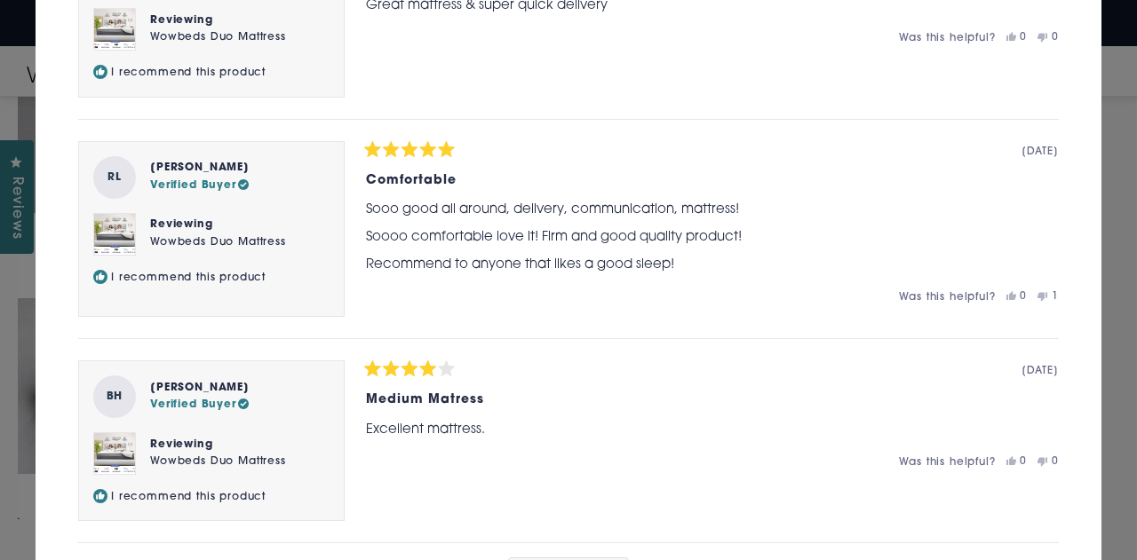
scroll to position [19414, 0]
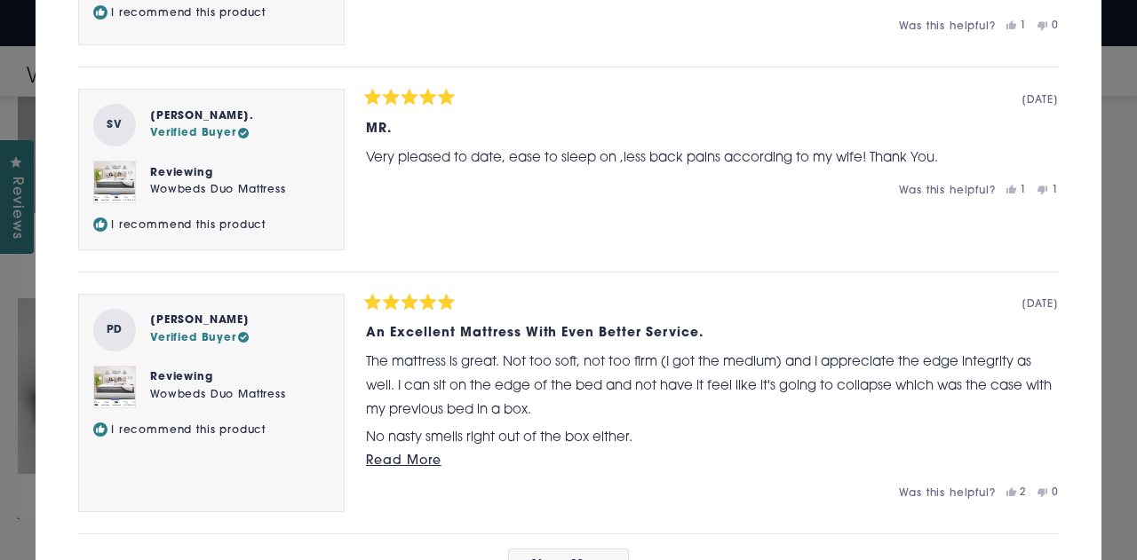
scroll to position [20613, 0]
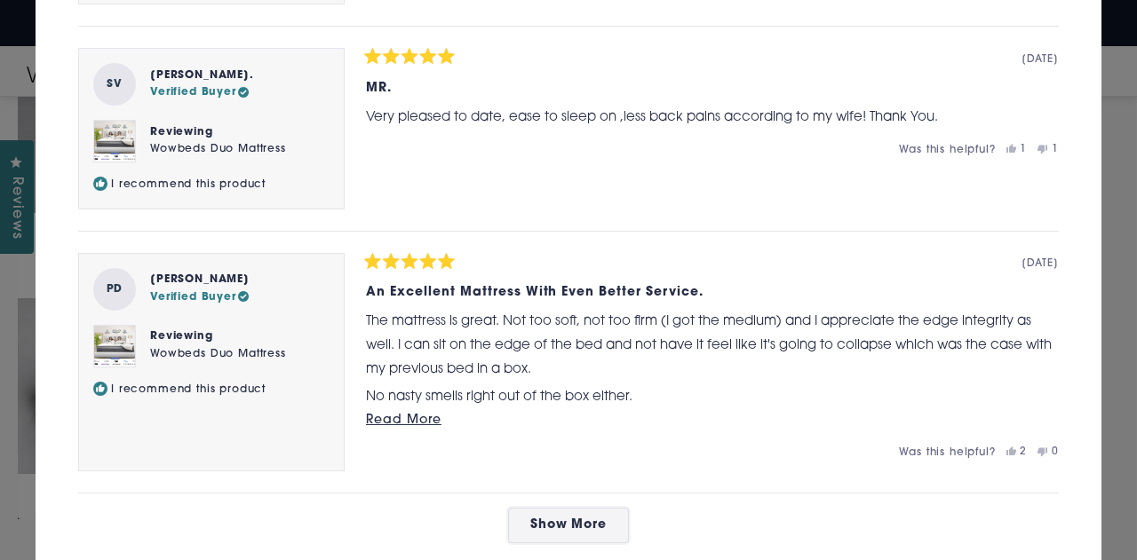
click at [549, 519] on span "Show More" at bounding box center [568, 525] width 77 height 13
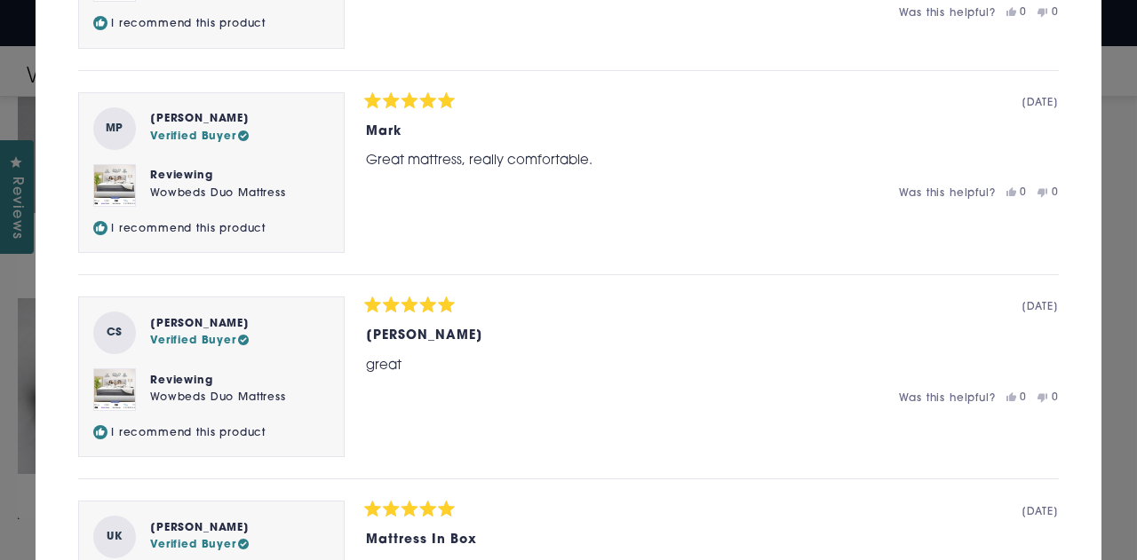
scroll to position [21664, 0]
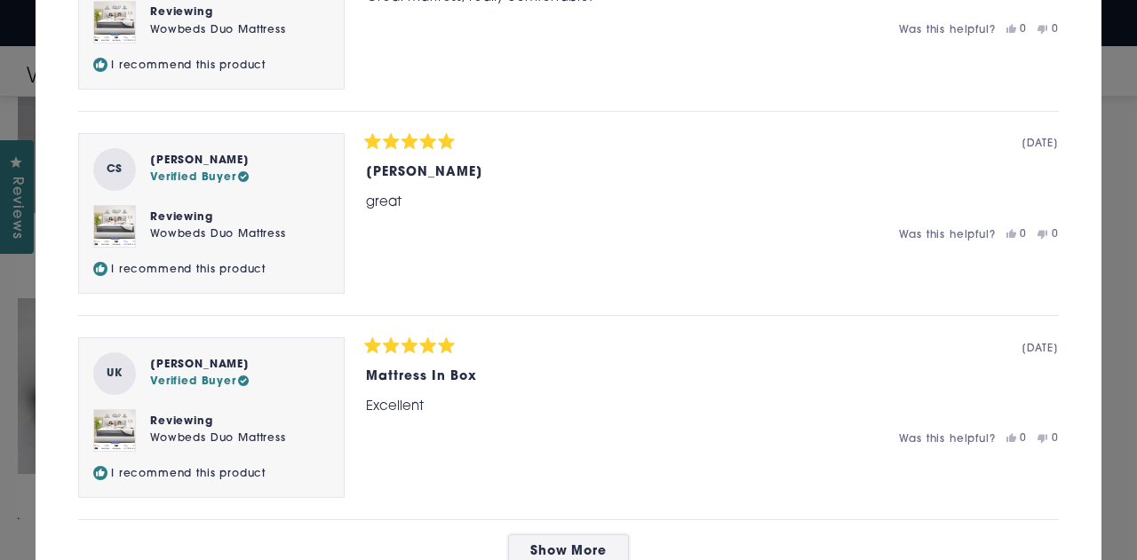
click at [573, 535] on button "Show More" at bounding box center [569, 553] width 122 height 36
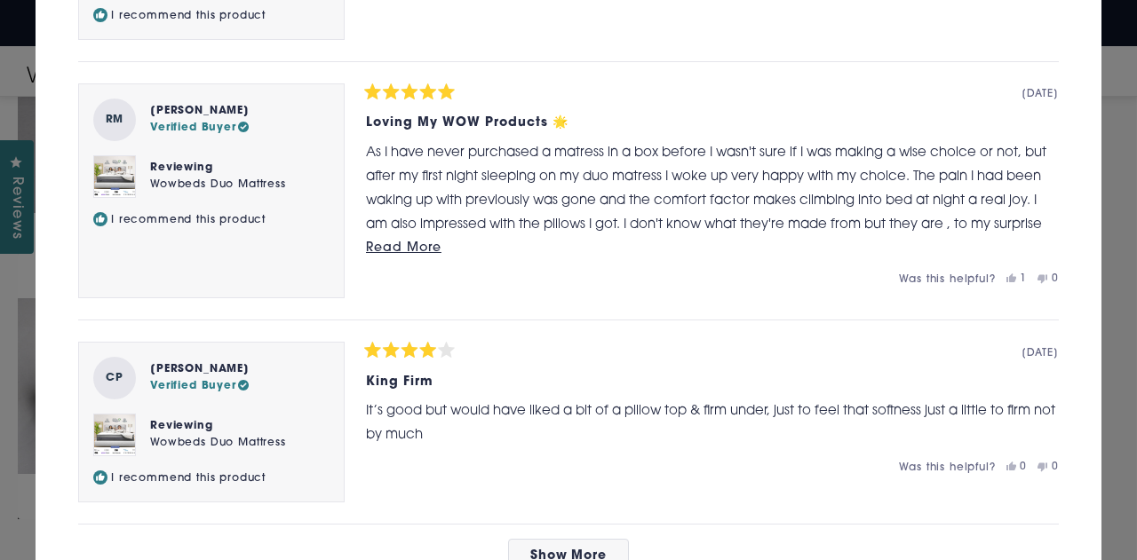
scroll to position [22737, 0]
click at [543, 549] on span "Show More" at bounding box center [568, 555] width 77 height 13
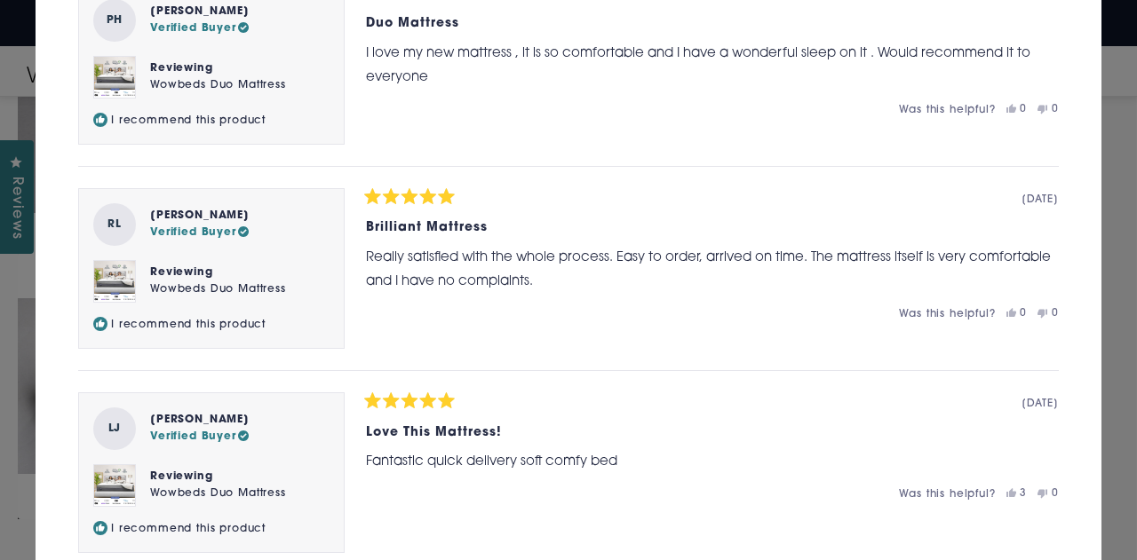
scroll to position [23756, 0]
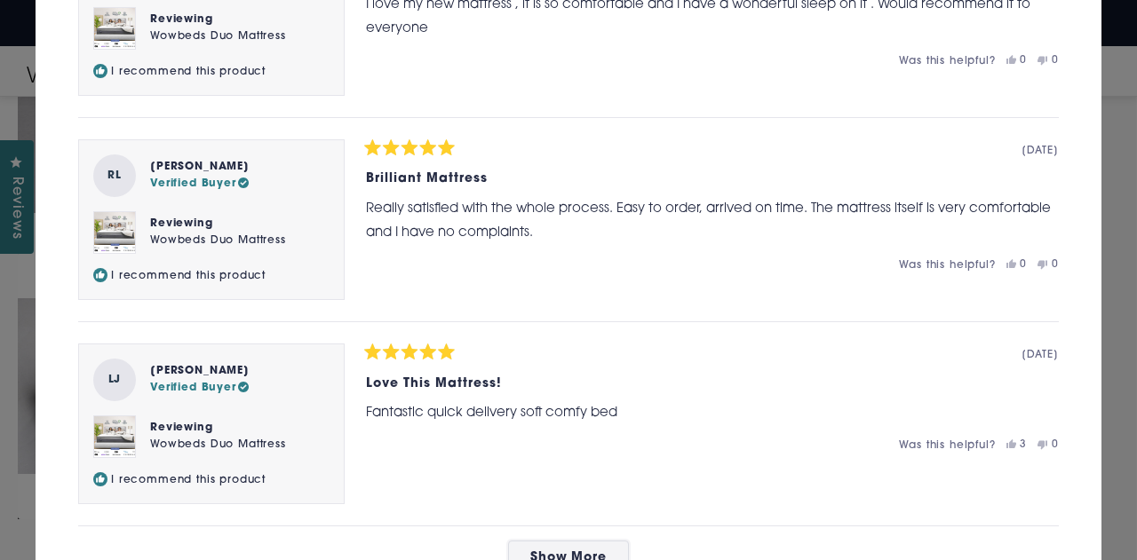
click at [603, 541] on button "Show More" at bounding box center [569, 559] width 122 height 36
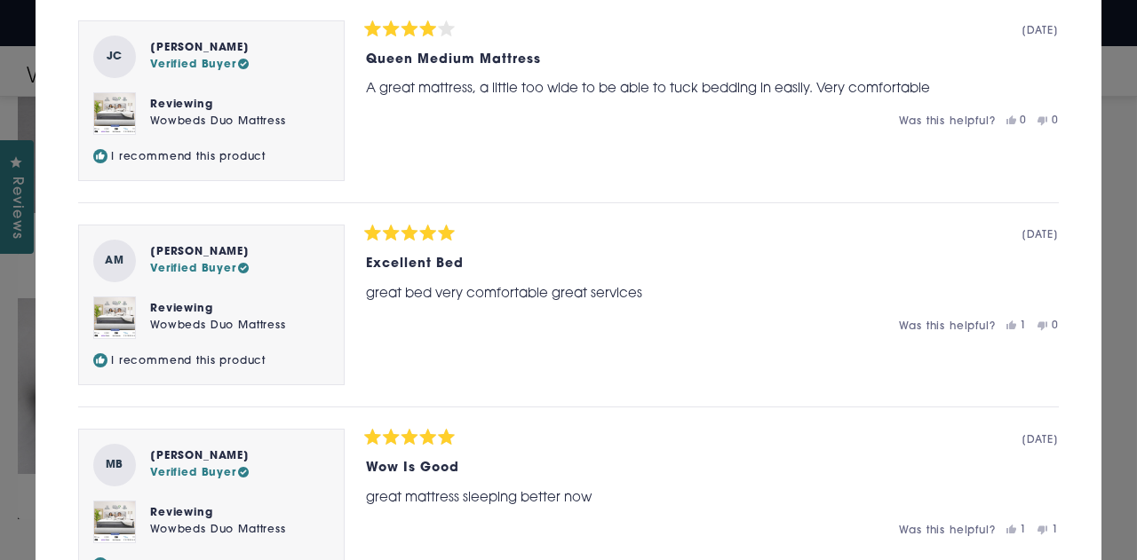
scroll to position [24733, 0]
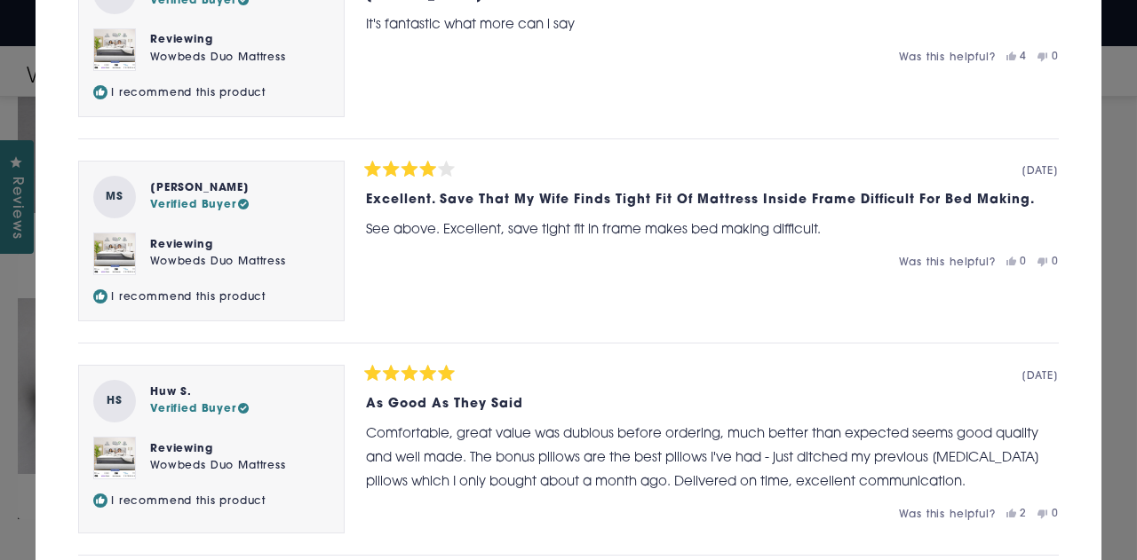
scroll to position [25803, 0]
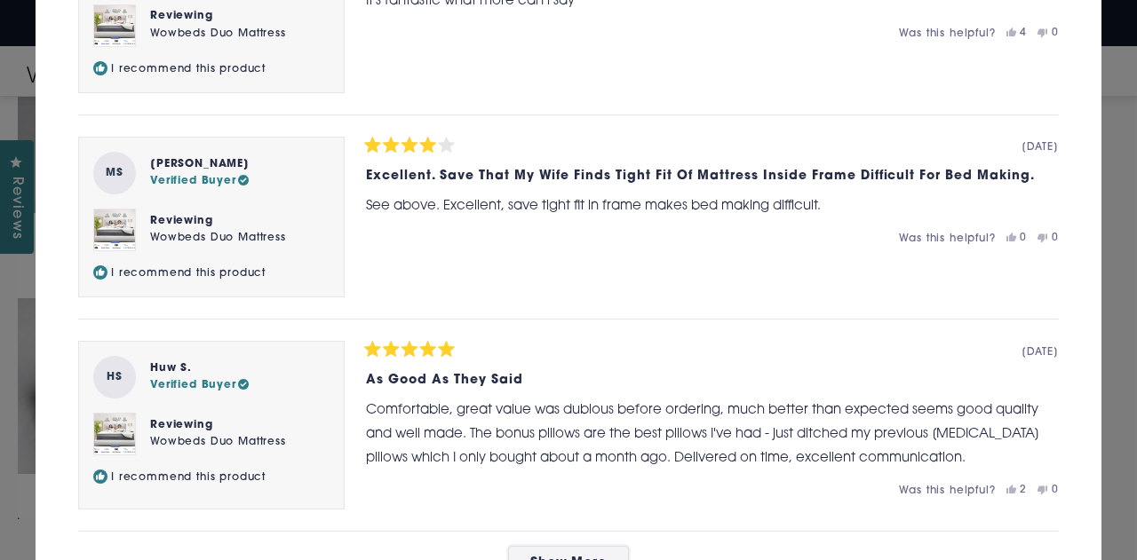
click at [597, 557] on span "Show More" at bounding box center [568, 563] width 77 height 13
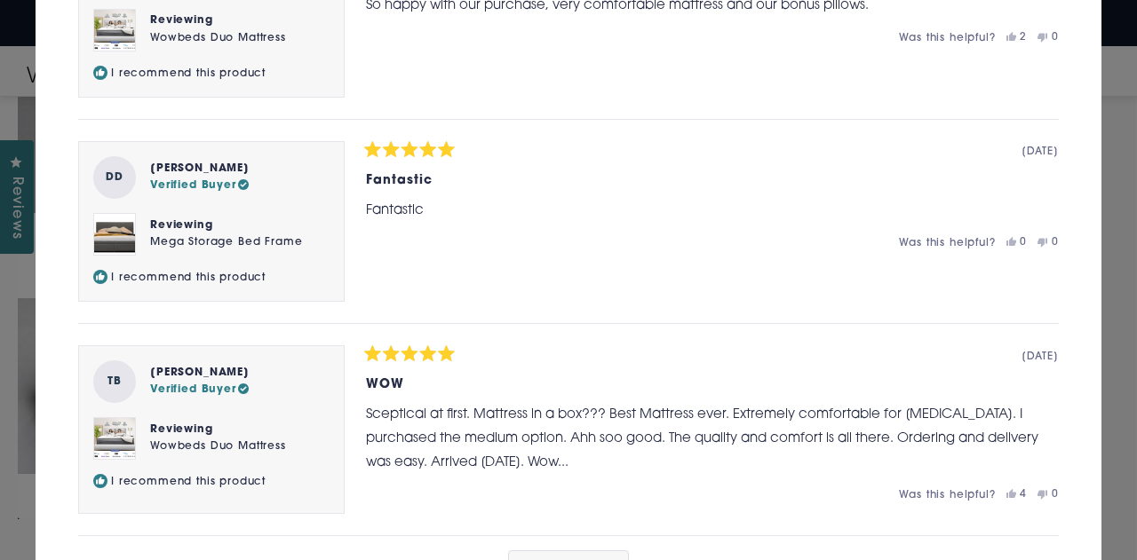
scroll to position [26830, 0]
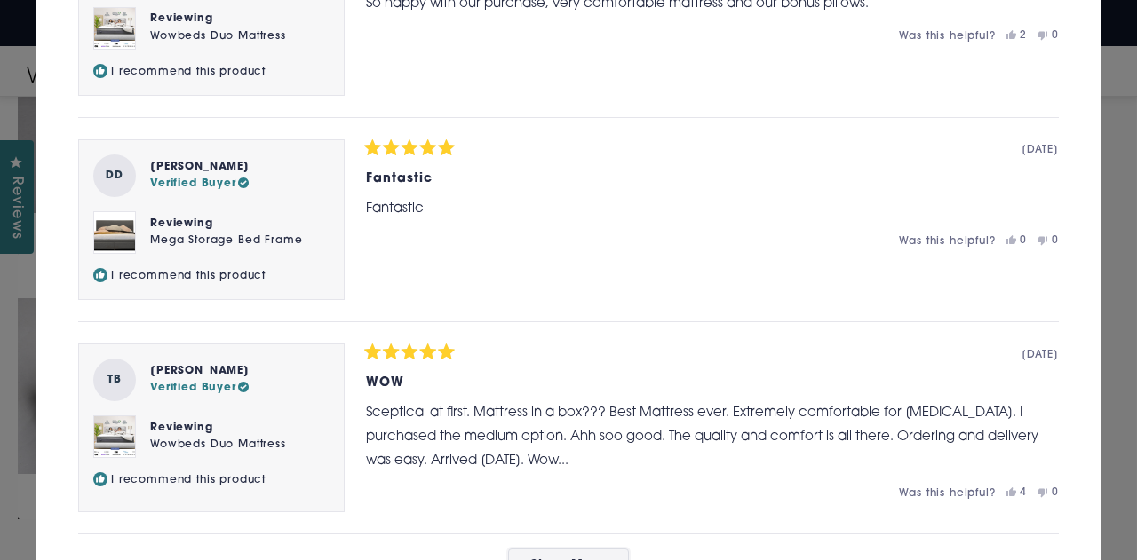
click at [563, 559] on span "Show More" at bounding box center [568, 565] width 77 height 13
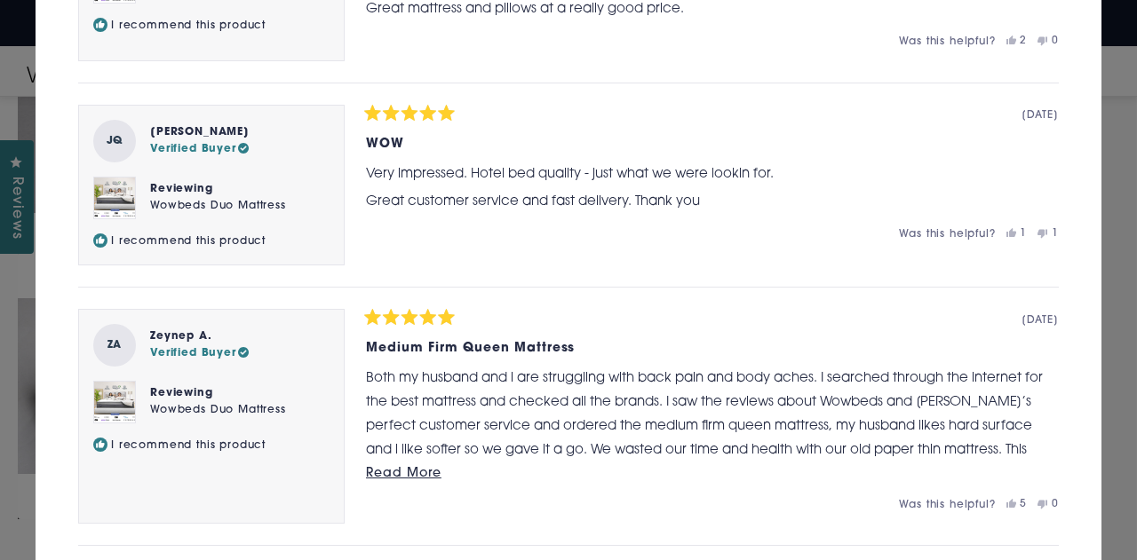
scroll to position [27718, 0]
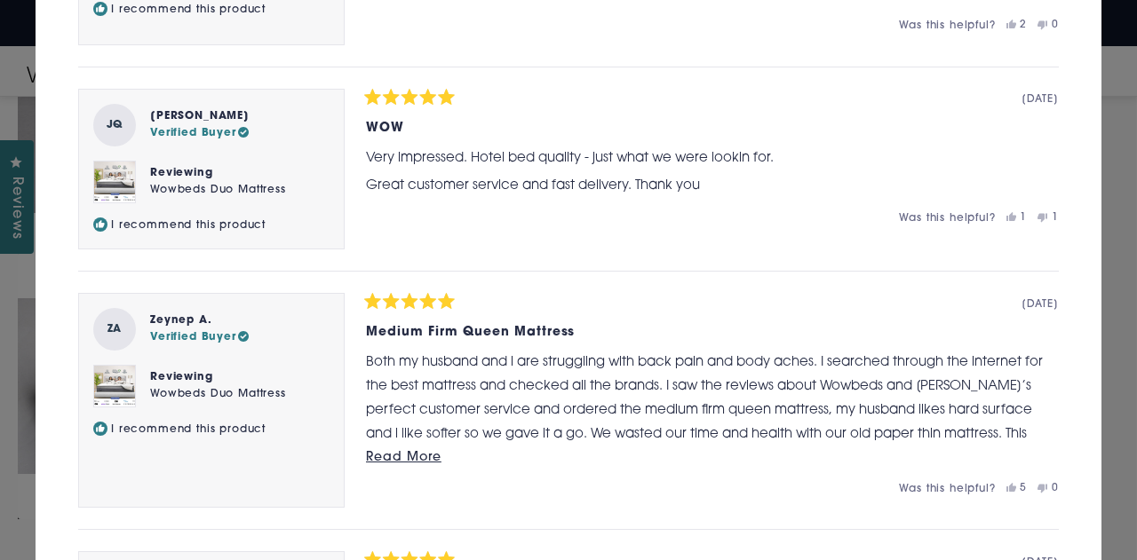
click at [412, 451] on span "Read More" at bounding box center [403, 457] width 75 height 13
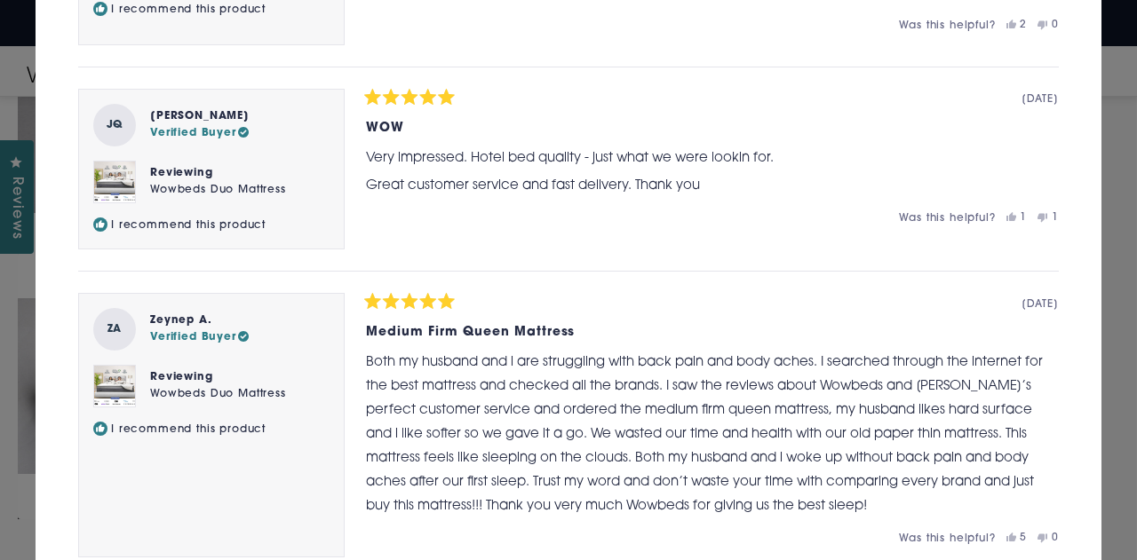
scroll to position [27973, 0]
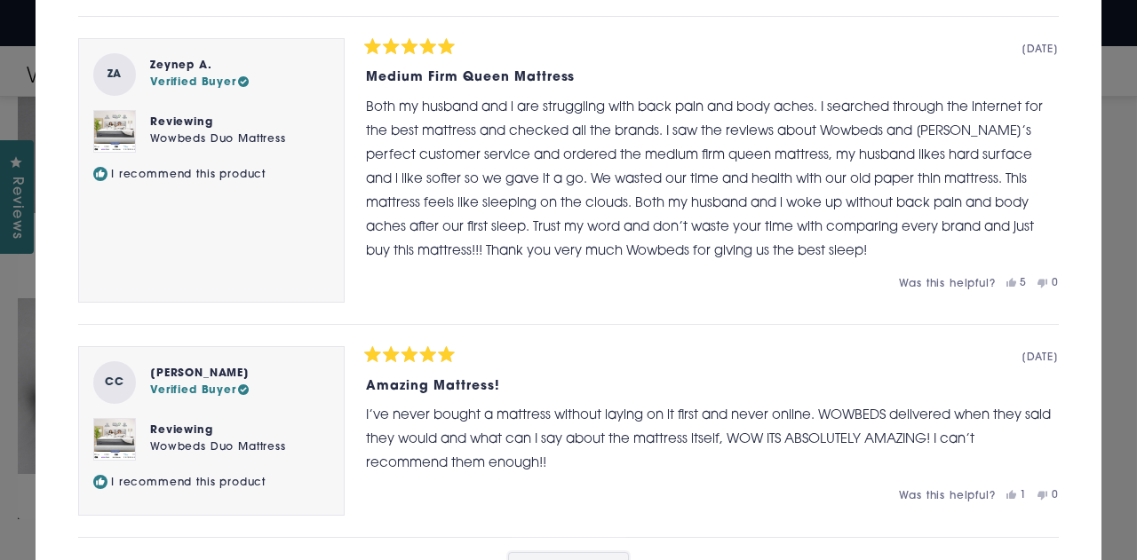
click at [542, 559] on span "Show More" at bounding box center [568, 569] width 77 height 13
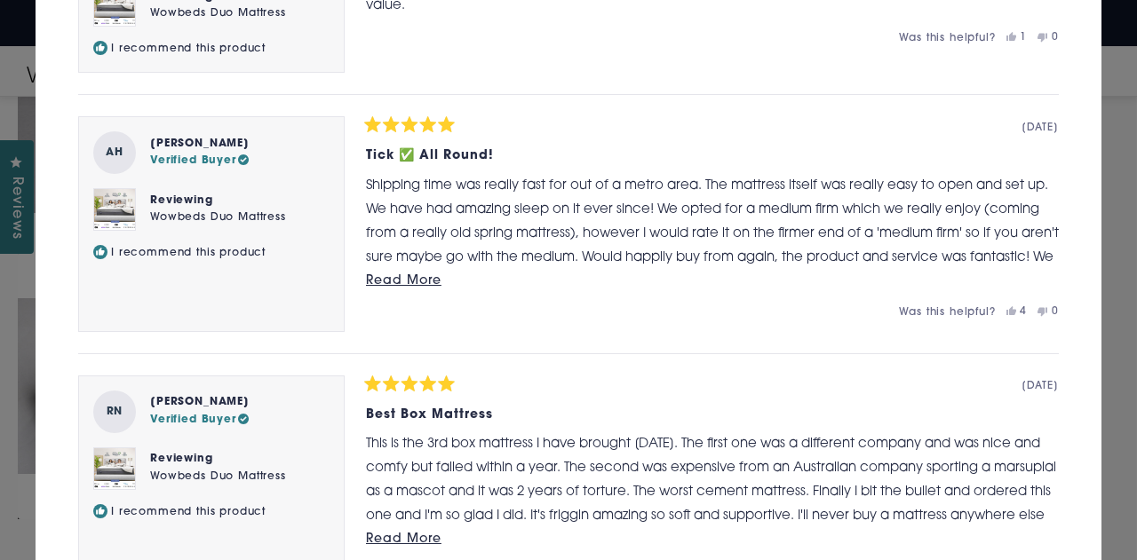
scroll to position [29101, 0]
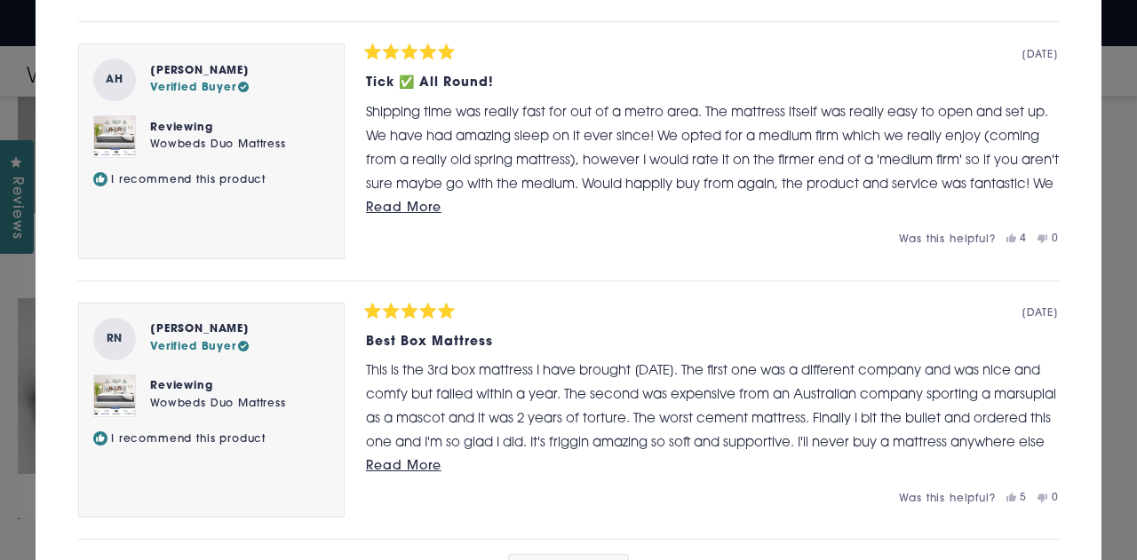
click at [373, 460] on span "Read More" at bounding box center [403, 466] width 75 height 13
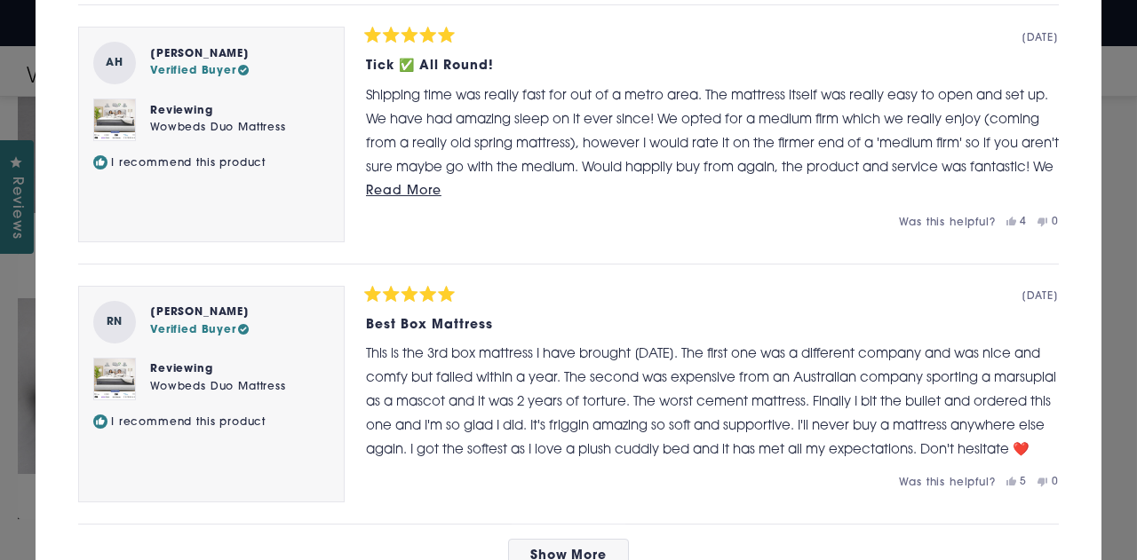
scroll to position [29126, 0]
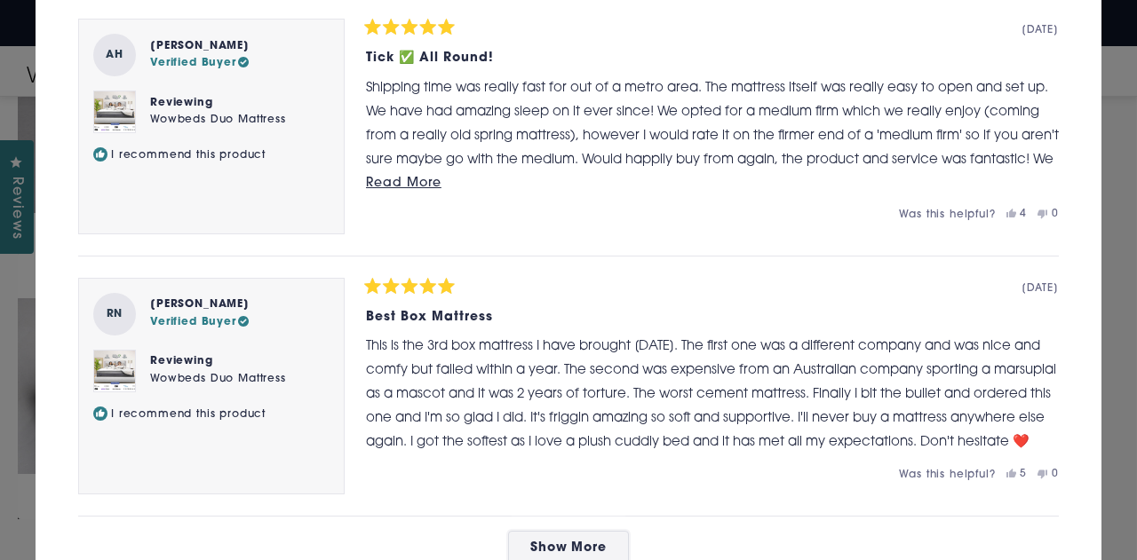
click at [567, 531] on button "Show More" at bounding box center [569, 549] width 122 height 36
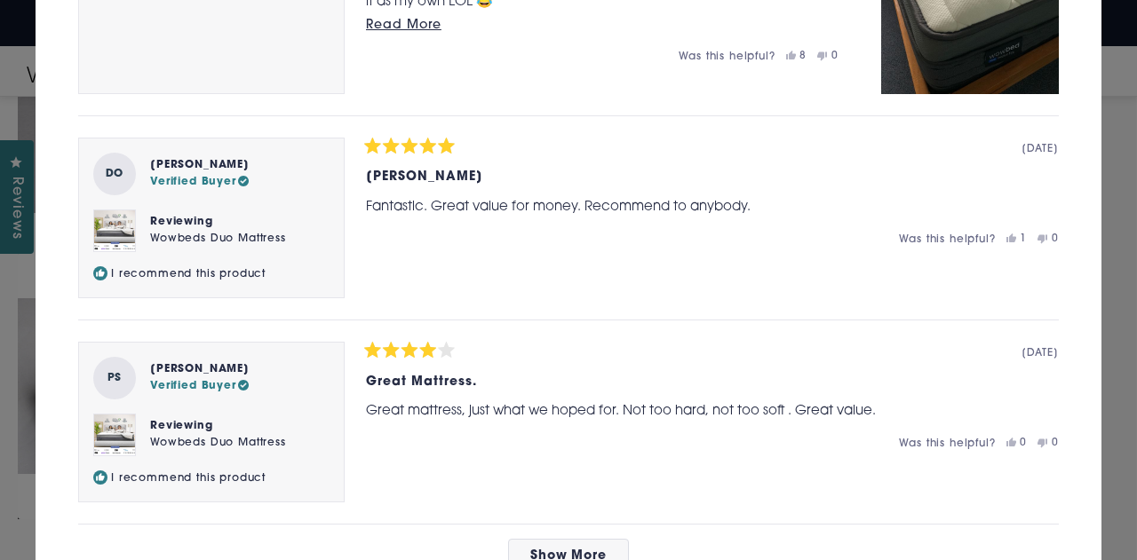
scroll to position [30254, 0]
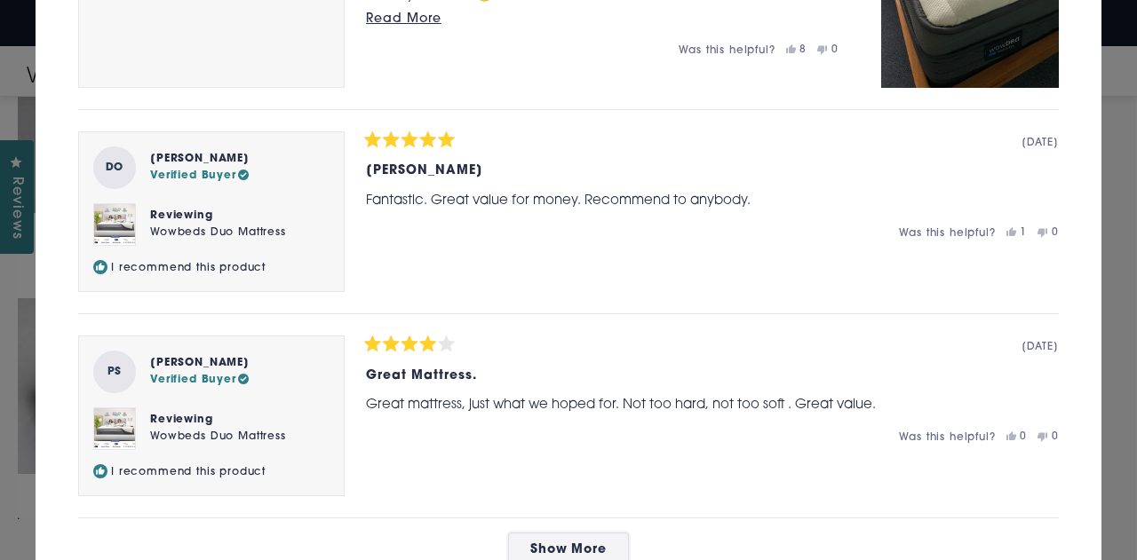
click at [546, 533] on button "Show More" at bounding box center [569, 551] width 122 height 36
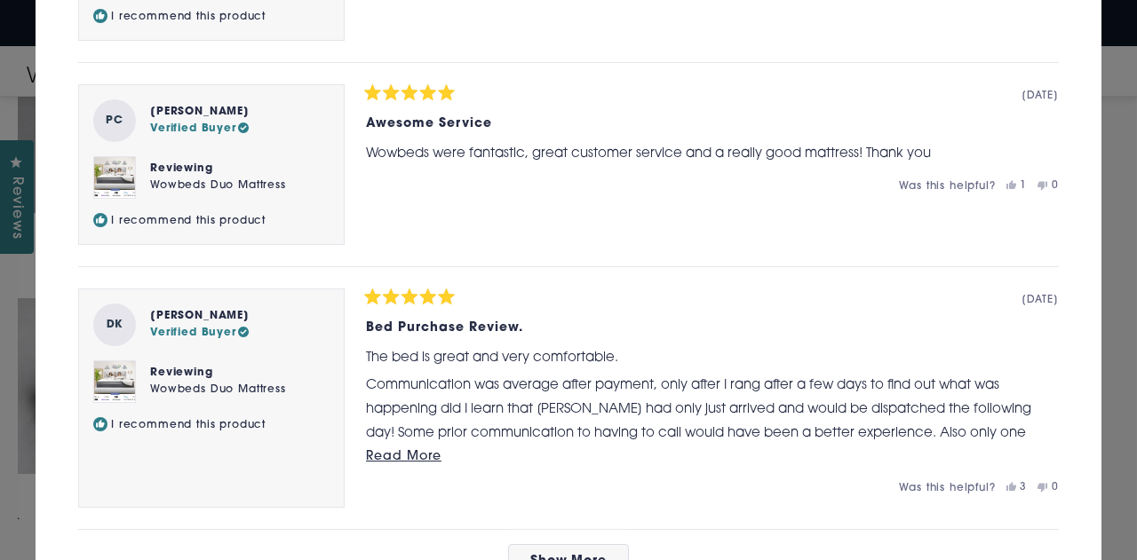
scroll to position [31331, 0]
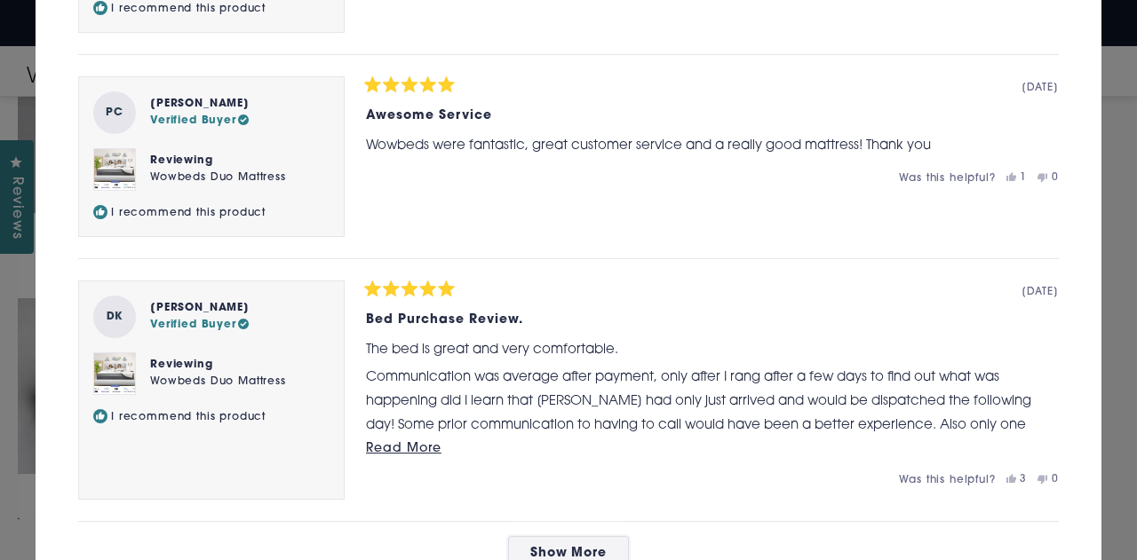
click at [579, 536] on button "Show More" at bounding box center [569, 554] width 122 height 36
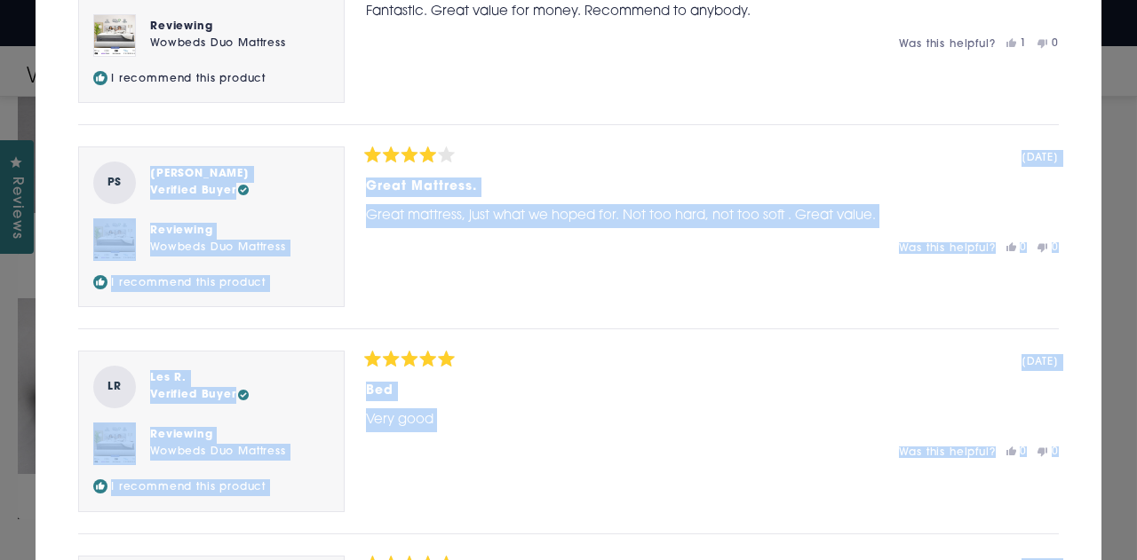
scroll to position [30302, 0]
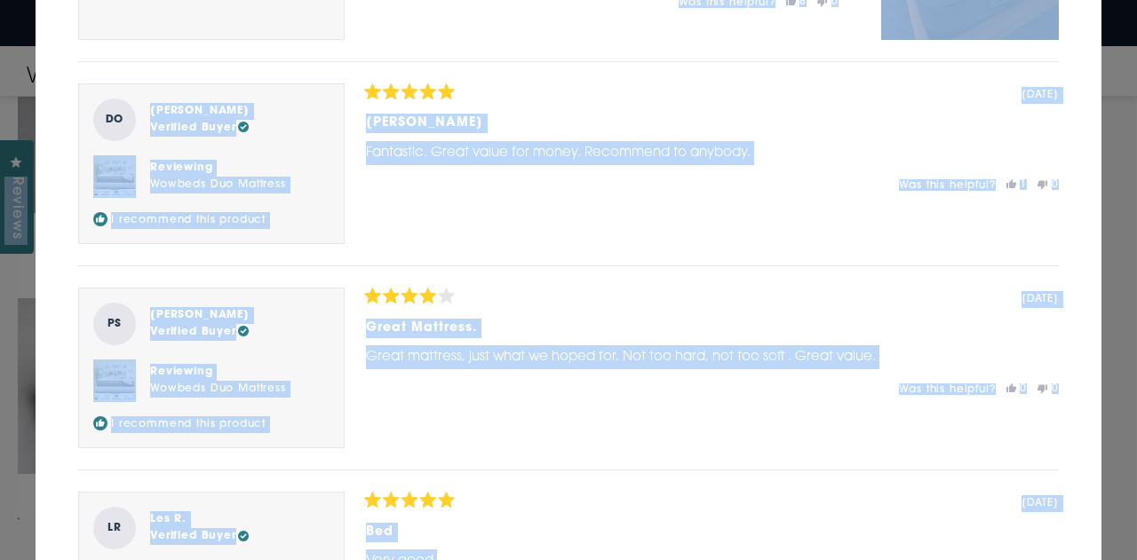
drag, startPoint x: 1118, startPoint y: 501, endPoint x: 1136, endPoint y: -48, distance: 549.0
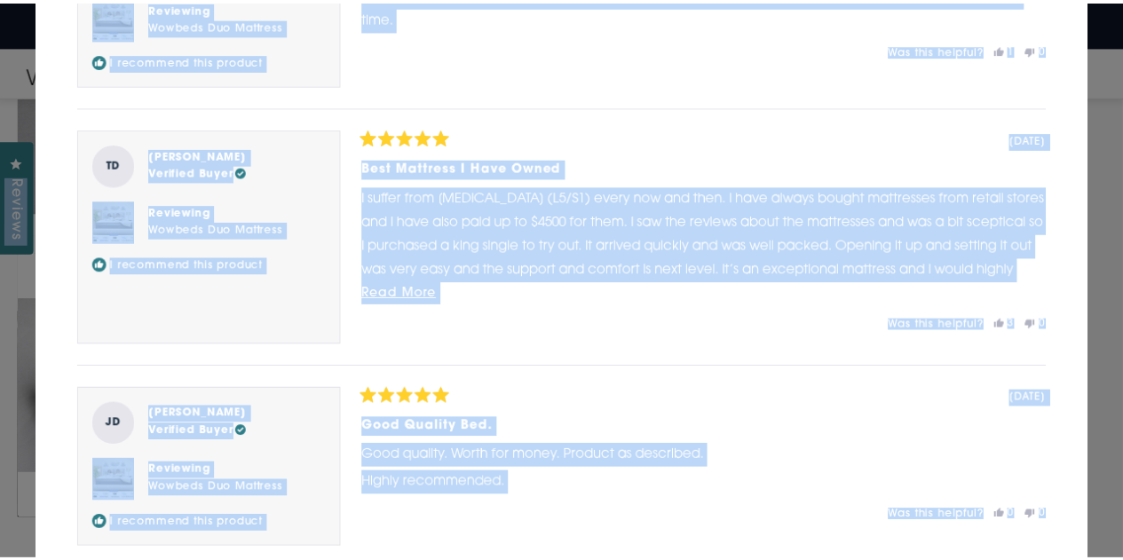
scroll to position [0, 0]
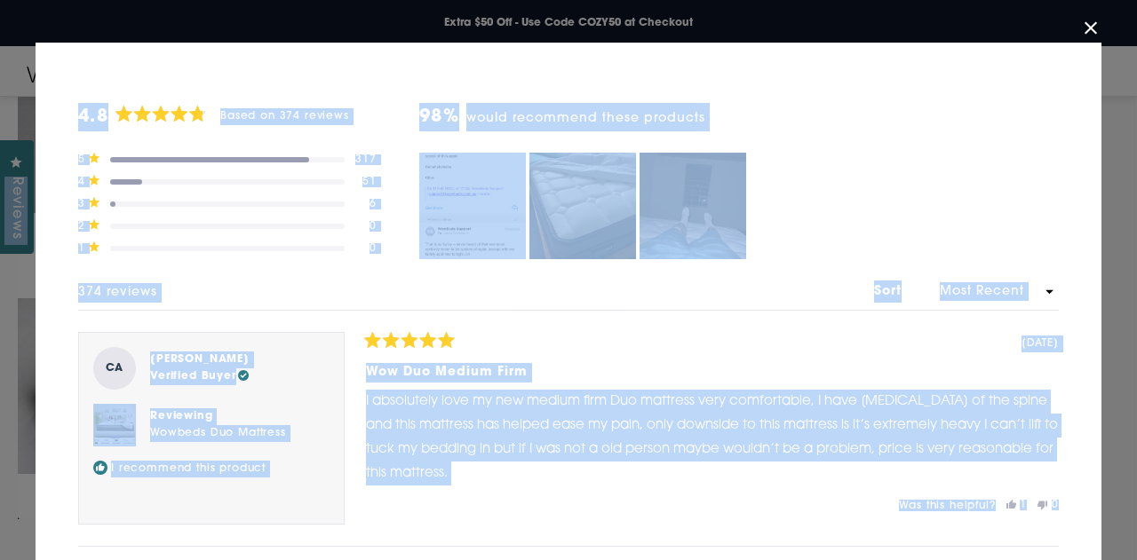
click at [1084, 26] on button "Close Dialog" at bounding box center [1090, 28] width 28 height 28
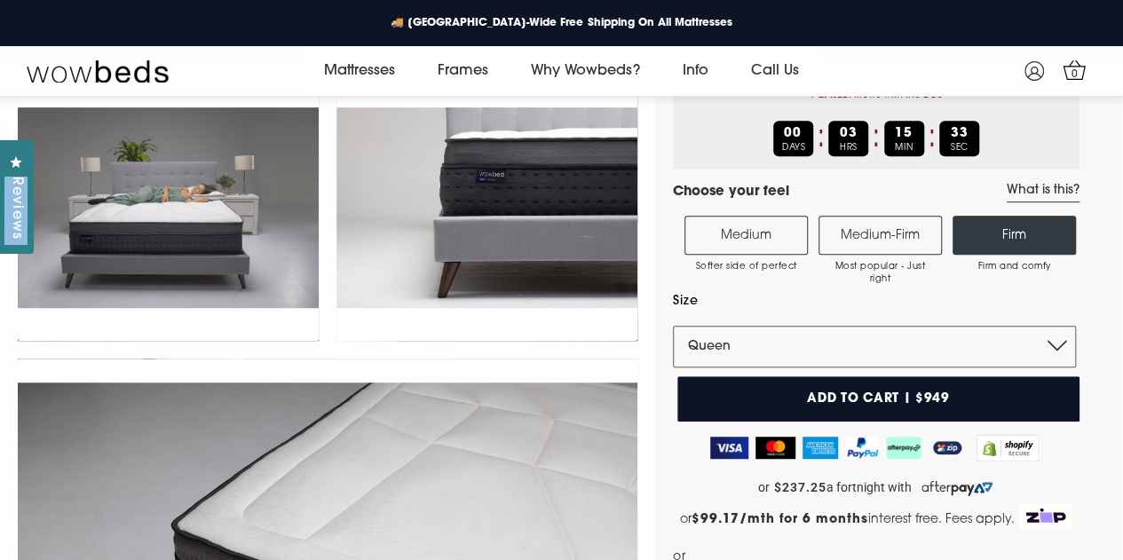
scroll to position [233, 0]
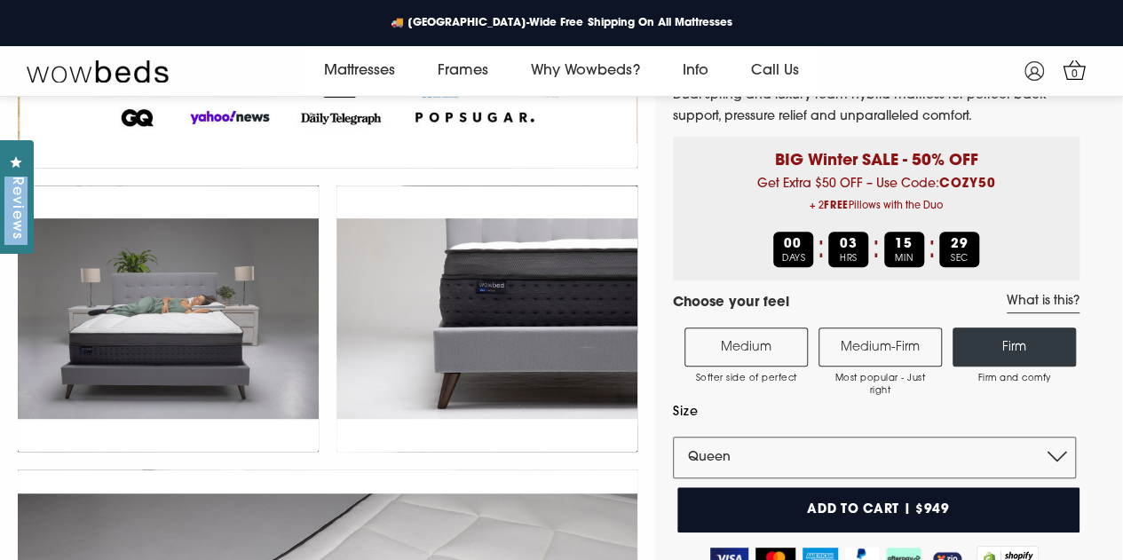
click at [1043, 314] on link "What is this?" at bounding box center [1043, 304] width 73 height 20
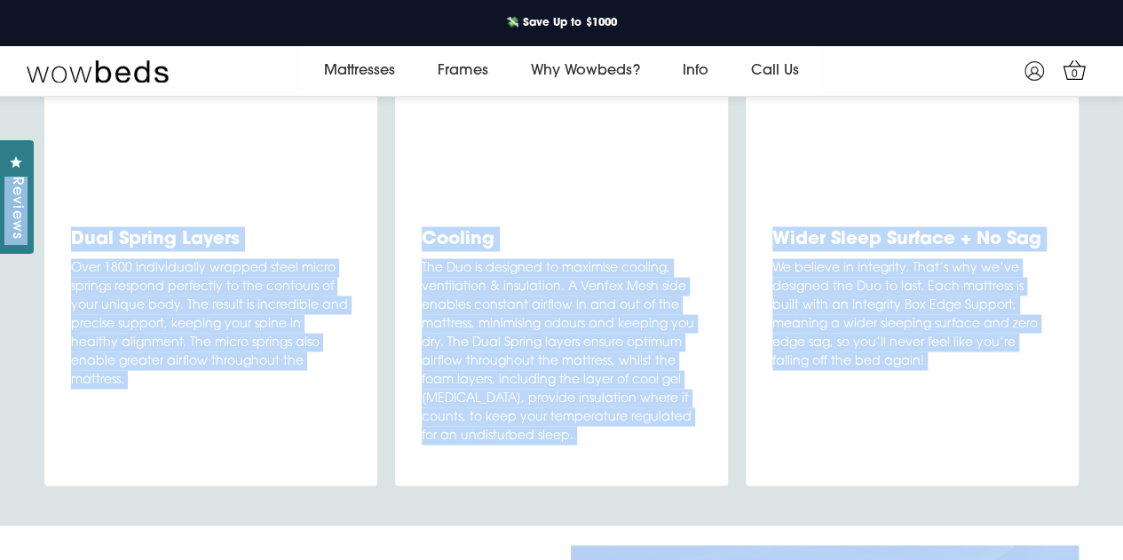
scroll to position [6587, 0]
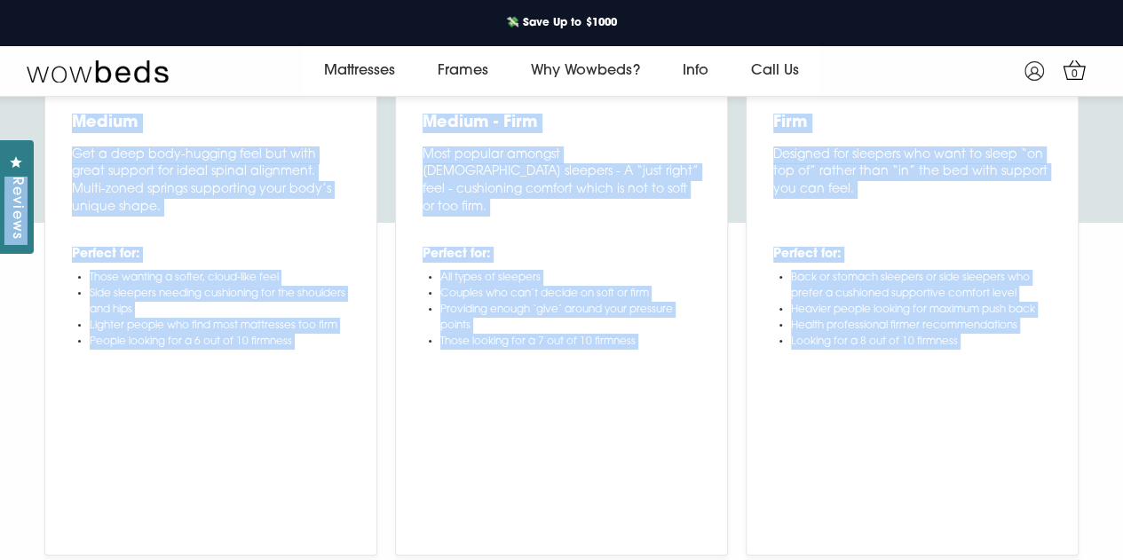
click at [913, 265] on div "Our comfort levels explained Medium Medium - Firm Firm Medium Get a deep body-h…" at bounding box center [561, 287] width 1123 height 617
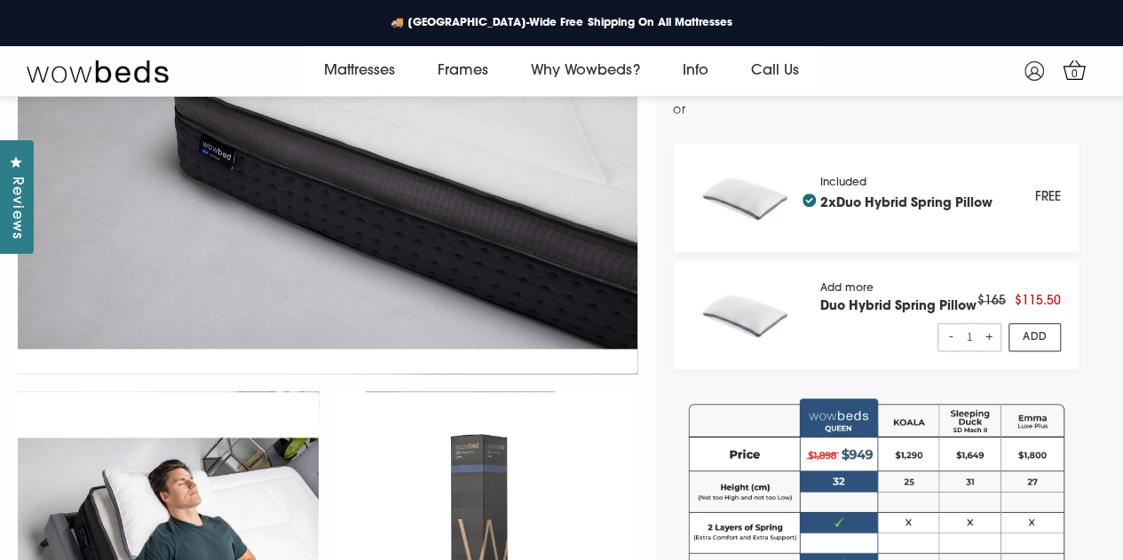
scroll to position [638, 0]
